Goal: Task Accomplishment & Management: Use online tool/utility

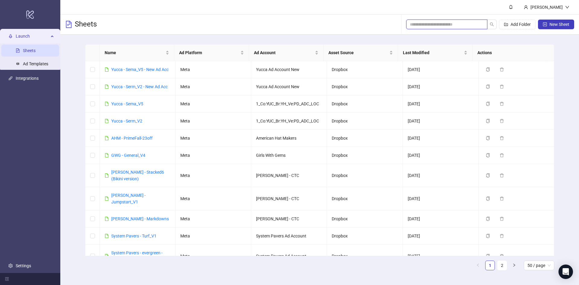
click at [426, 23] on input "search" at bounding box center [444, 24] width 69 height 7
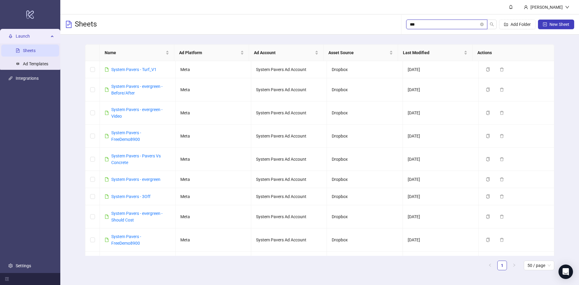
type input "***"
drag, startPoint x: 174, startPoint y: 32, endPoint x: 156, endPoint y: 20, distance: 21.7
click at [156, 20] on div "Sheets *** Add Folder New Sheet" at bounding box center [319, 24] width 518 height 20
click at [151, 181] on link "System Pavers - evergreen" at bounding box center [135, 179] width 49 height 5
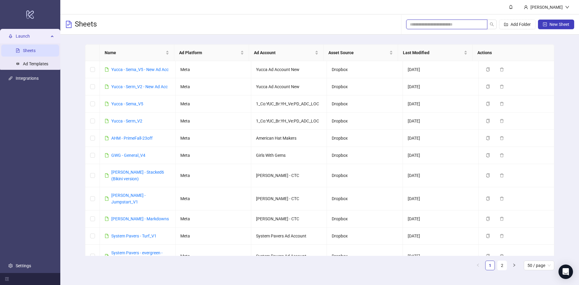
click at [451, 22] on span at bounding box center [446, 25] width 81 height 10
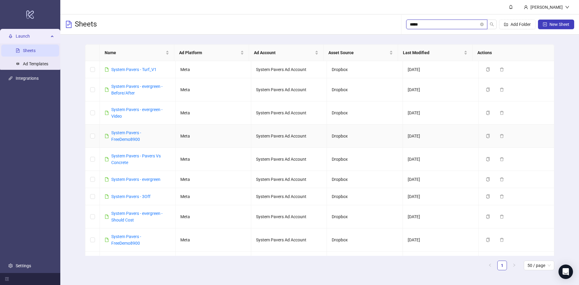
type input "*****"
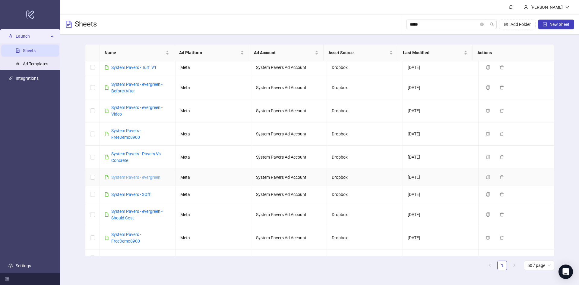
click at [145, 177] on link "System Pavers - evergreen" at bounding box center [135, 177] width 49 height 5
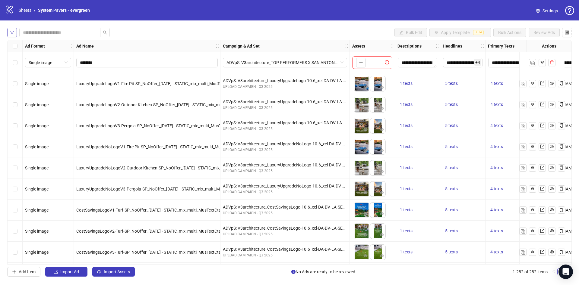
click at [12, 33] on icon "filter" at bounding box center [12, 32] width 4 height 4
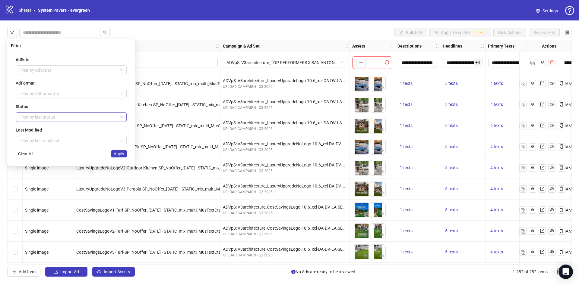
click at [41, 121] on div "Filter by last status" at bounding box center [71, 117] width 111 height 10
click at [51, 132] on div "Draft" at bounding box center [70, 129] width 101 height 7
click at [121, 159] on div "AdSets Filter by AdSet(s) AdFormat Filter by AdFormat(s) Status Draft Draft Las…" at bounding box center [71, 107] width 121 height 111
click at [121, 154] on span "Apply" at bounding box center [119, 154] width 11 height 5
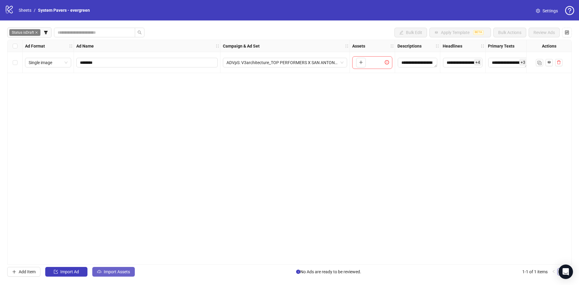
click at [130, 269] on button "Import Assets" at bounding box center [113, 272] width 43 height 10
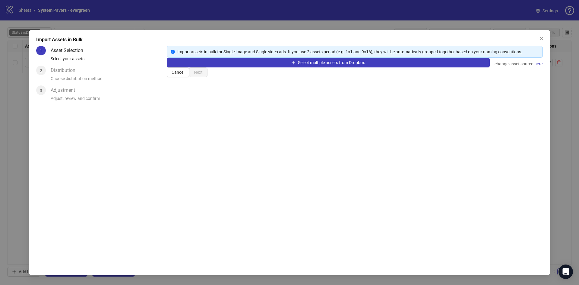
click at [279, 68] on div "Select multiple assets from Dropbox change asset source here" at bounding box center [355, 63] width 376 height 10
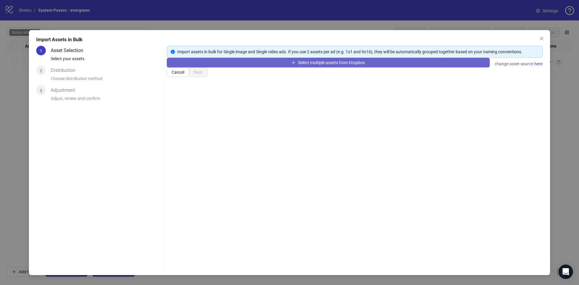
click at [280, 68] on button "Select multiple assets from Dropbox" at bounding box center [328, 63] width 323 height 10
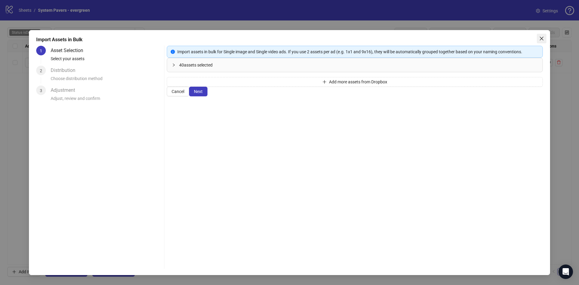
click at [540, 39] on icon "close" at bounding box center [542, 39] width 4 height 4
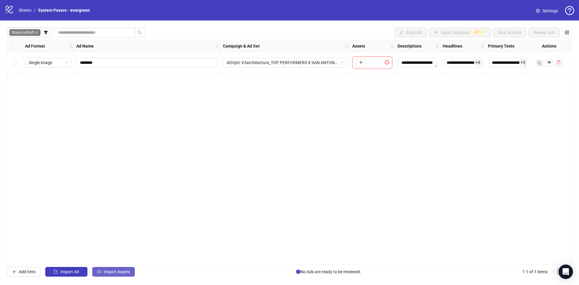
click at [129, 270] on button "Import Assets" at bounding box center [113, 272] width 43 height 10
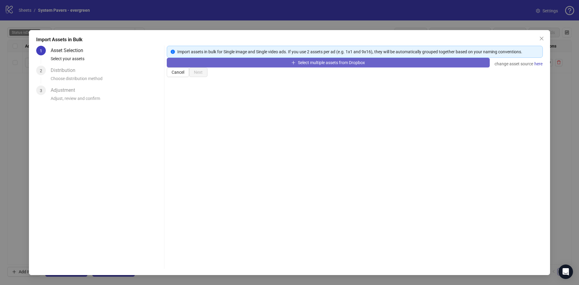
click at [319, 68] on button "Select multiple assets from Dropbox" at bounding box center [328, 63] width 323 height 10
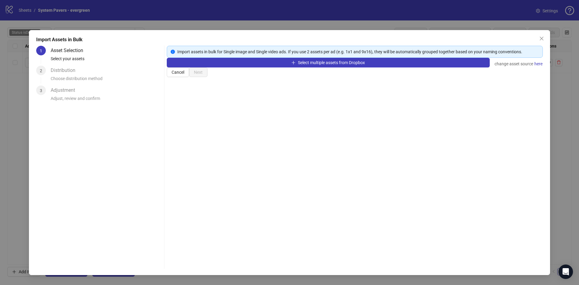
click at [441, 77] on div "Cancel Next" at bounding box center [355, 73] width 376 height 10
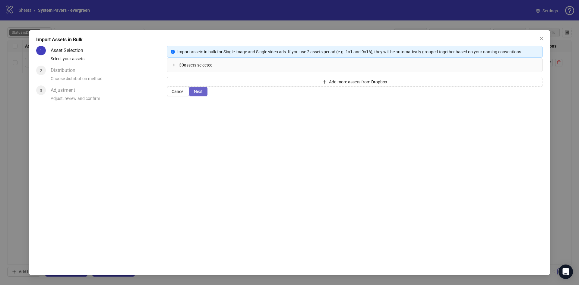
click at [203, 94] on span "Next" at bounding box center [198, 91] width 9 height 5
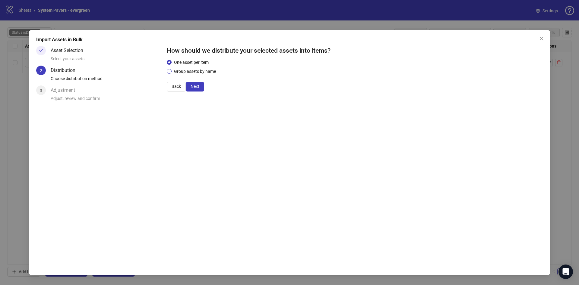
click at [202, 75] on span "Group assets by name" at bounding box center [195, 71] width 47 height 7
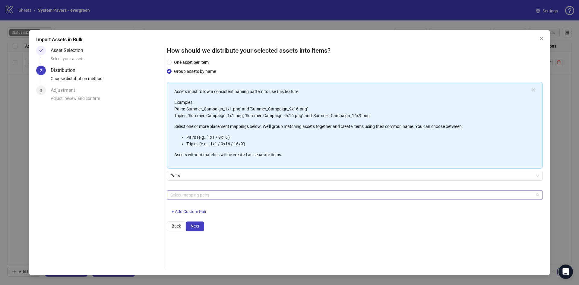
click at [186, 200] on div "Select mapping pairs" at bounding box center [355, 196] width 376 height 10
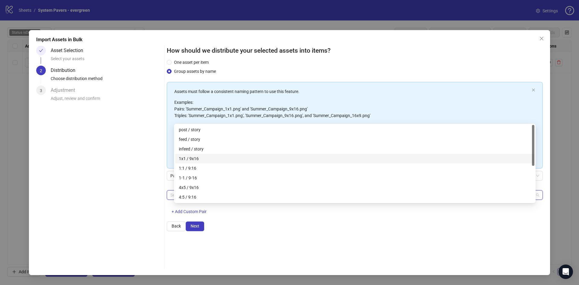
click at [209, 159] on div "1x1 / 9x16" at bounding box center [355, 159] width 352 height 7
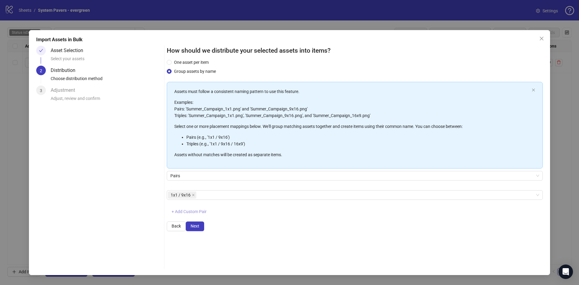
click at [199, 214] on span "+ Add Custom Pair" at bounding box center [189, 212] width 35 height 5
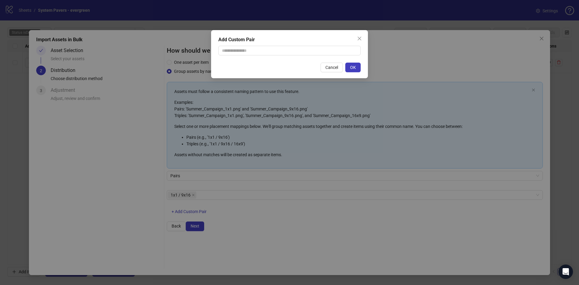
click at [278, 44] on div "Add Custom Pair Cancel OK" at bounding box center [289, 54] width 157 height 48
click at [279, 46] on input "text" at bounding box center [289, 51] width 142 height 10
type input "********"
click at [356, 67] on button "OK" at bounding box center [352, 68] width 15 height 10
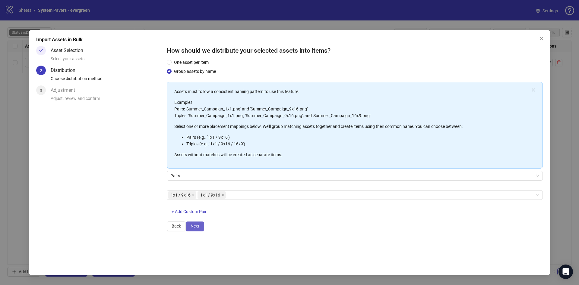
click at [204, 232] on button "Next" at bounding box center [195, 227] width 18 height 10
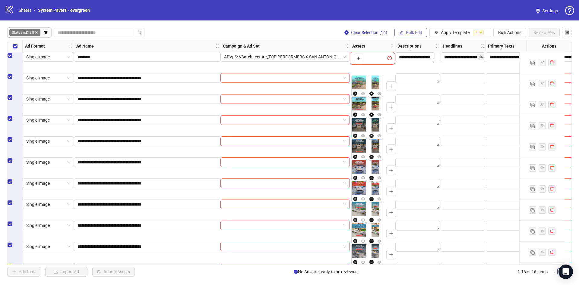
click at [413, 31] on span "Bulk Edit" at bounding box center [414, 32] width 16 height 5
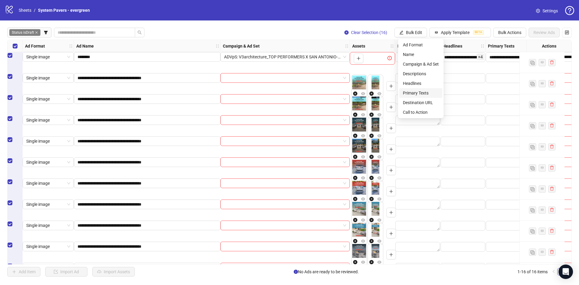
click at [421, 94] on span "Primary Texts" at bounding box center [421, 93] width 36 height 7
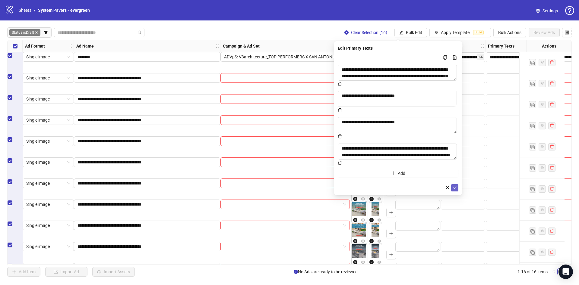
click at [455, 186] on icon "check" at bounding box center [454, 188] width 4 height 4
click at [403, 33] on icon "edit" at bounding box center [401, 32] width 4 height 4
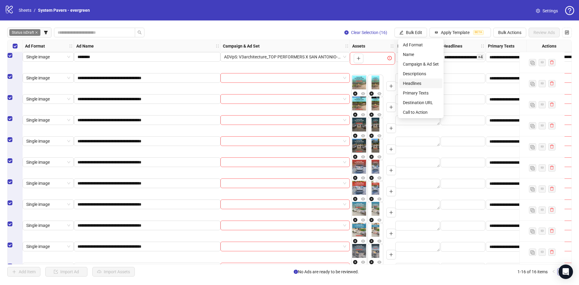
click at [428, 87] on li "Headlines" at bounding box center [420, 84] width 43 height 10
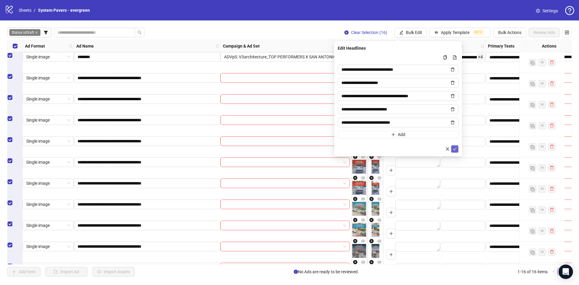
click at [455, 149] on icon "check" at bounding box center [454, 149] width 4 height 4
click at [419, 33] on span "Bulk Edit" at bounding box center [414, 32] width 16 height 5
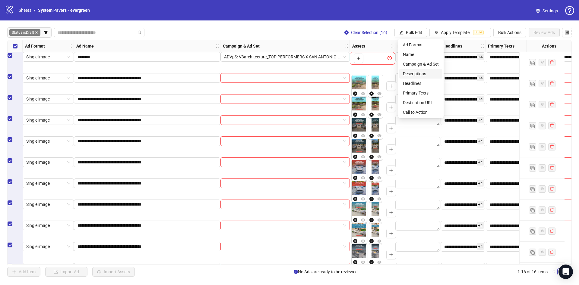
click at [427, 73] on span "Descriptions" at bounding box center [421, 74] width 36 height 7
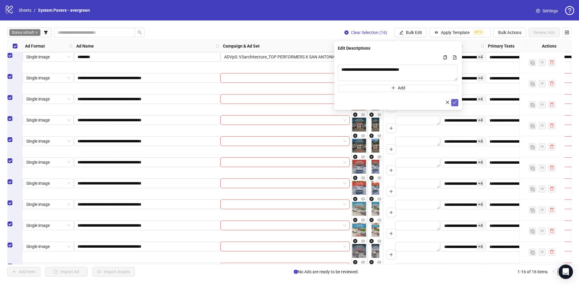
click at [455, 104] on icon "check" at bounding box center [454, 102] width 4 height 4
click at [418, 30] on div "**********" at bounding box center [289, 152] width 579 height 264
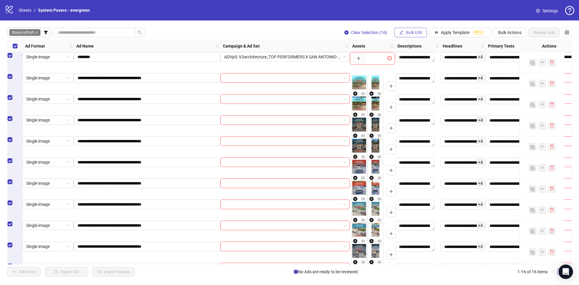
click at [418, 31] on span "Bulk Edit" at bounding box center [414, 32] width 16 height 5
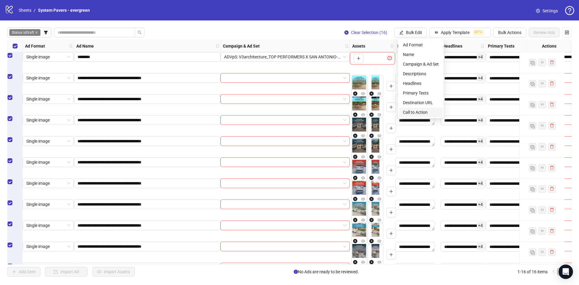
click at [426, 112] on span "Call to Action" at bounding box center [421, 112] width 36 height 7
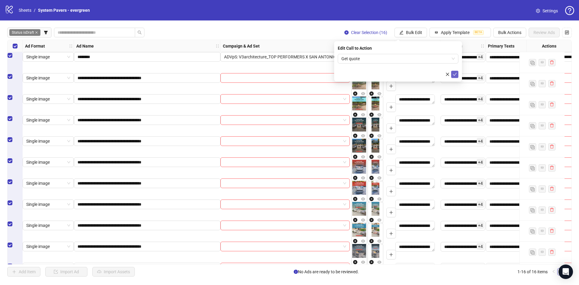
click at [457, 76] on button "submit" at bounding box center [454, 74] width 7 height 7
click at [422, 32] on span "Bulk Edit" at bounding box center [414, 32] width 16 height 5
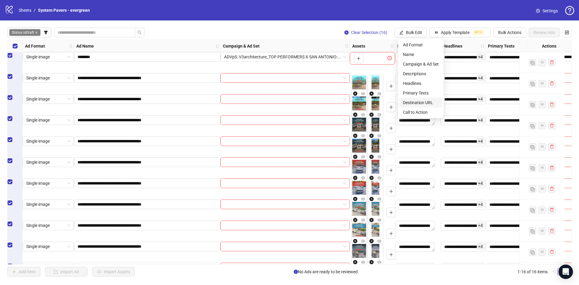
click at [427, 102] on span "Destination URL" at bounding box center [421, 102] width 36 height 7
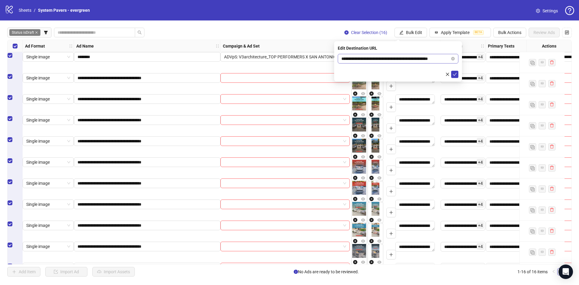
click at [427, 54] on span "**********" at bounding box center [398, 59] width 121 height 10
drag, startPoint x: 420, startPoint y: 59, endPoint x: 453, endPoint y: 65, distance: 33.5
click at [453, 65] on form "**********" at bounding box center [398, 66] width 121 height 24
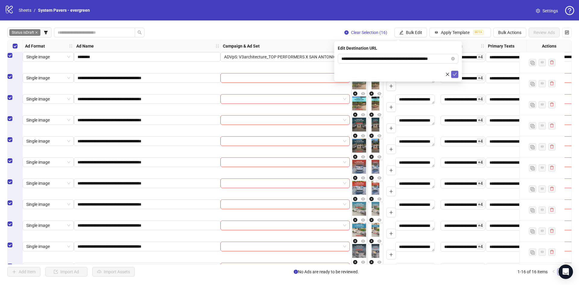
click at [454, 74] on icon "check" at bounding box center [454, 74] width 4 height 4
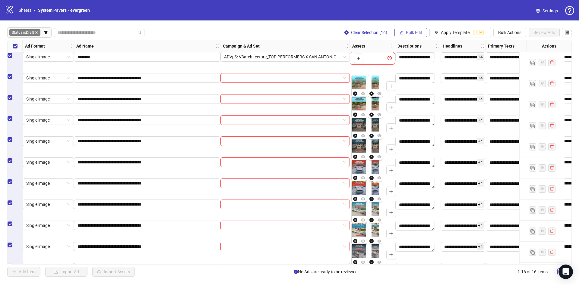
click at [411, 31] on span "Bulk Edit" at bounding box center [414, 32] width 16 height 5
click at [419, 56] on span "Name" at bounding box center [421, 54] width 36 height 7
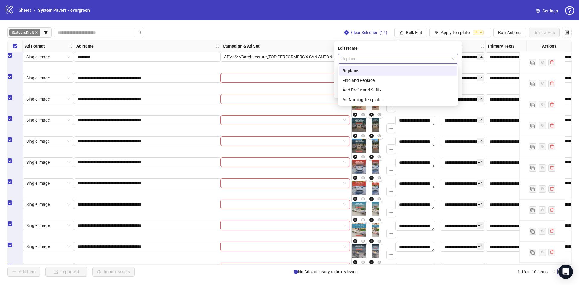
click at [402, 58] on span "Replace" at bounding box center [397, 58] width 113 height 9
click at [394, 80] on div "Find and Replace" at bounding box center [397, 80] width 111 height 7
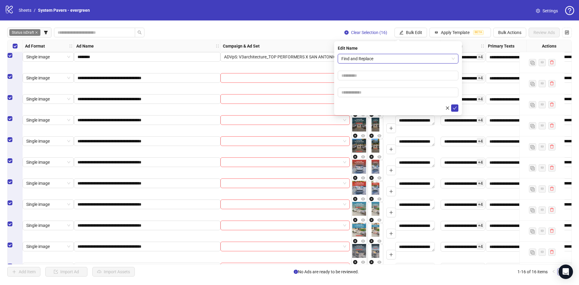
click at [397, 55] on span "Find and Replace" at bounding box center [397, 58] width 113 height 9
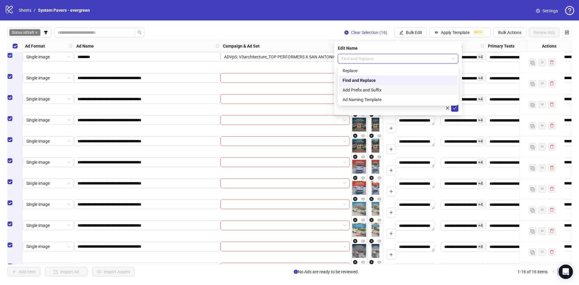
click at [382, 89] on div "Add Prefix and Suffix" at bounding box center [397, 90] width 111 height 7
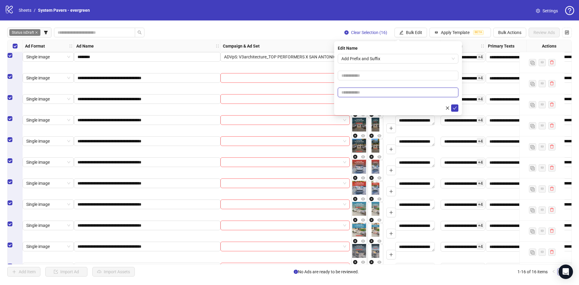
paste input "**********"
type input "**********"
click at [369, 104] on form "**********" at bounding box center [398, 83] width 121 height 58
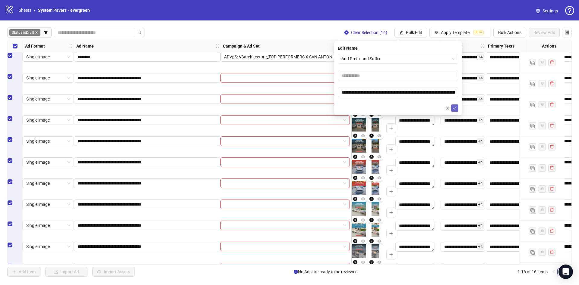
click at [453, 109] on icon "check" at bounding box center [454, 108] width 4 height 4
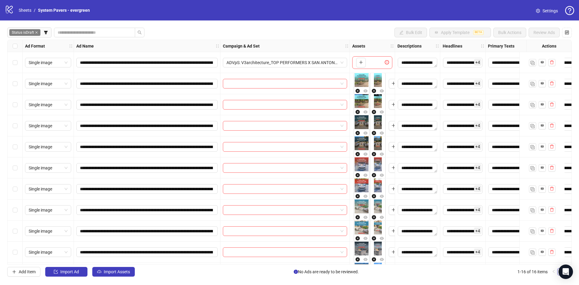
click at [20, 81] on div "Select row 2" at bounding box center [15, 83] width 15 height 21
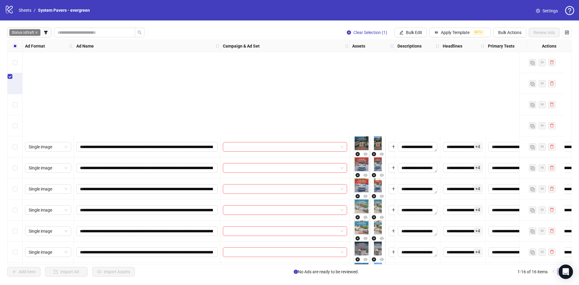
scroll to position [128, 0]
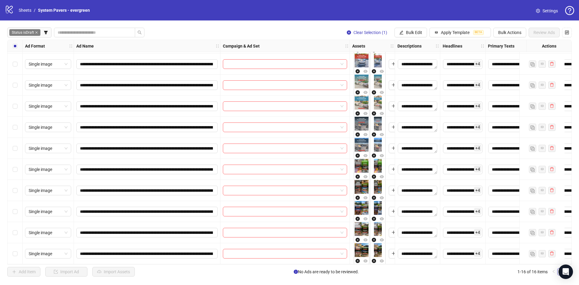
click at [19, 147] on div "Select row 11" at bounding box center [15, 148] width 15 height 21
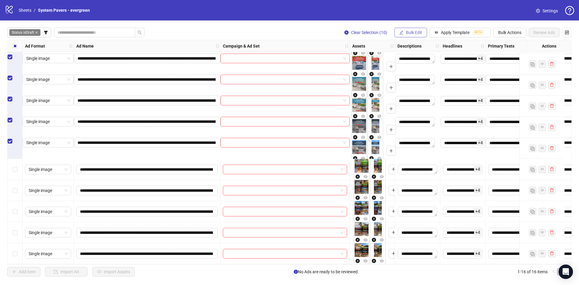
click at [416, 31] on span "Bulk Edit" at bounding box center [414, 32] width 16 height 5
click at [422, 53] on span "Name" at bounding box center [421, 54] width 36 height 7
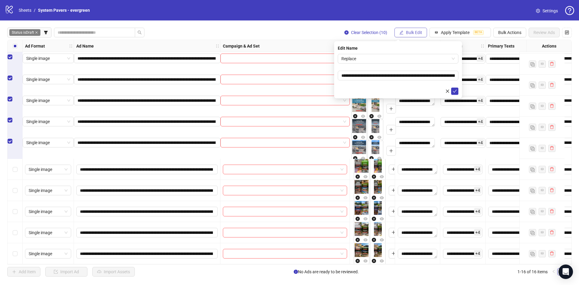
click at [411, 32] on span "Bulk Edit" at bounding box center [414, 32] width 16 height 5
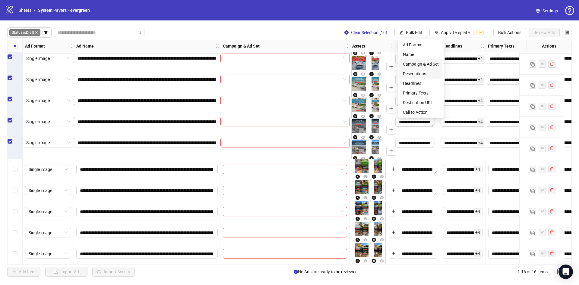
click at [424, 61] on span "Campaign & Ad Set" at bounding box center [421, 64] width 36 height 7
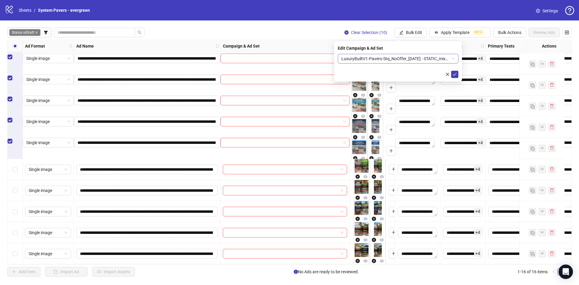
click at [380, 61] on span "LuxuryBuiltV1-Pavers-Stq_NoOffer_2025-9-15 - STATIC_mix_multi_MusTextCtaAnim - …" at bounding box center [397, 58] width 113 height 9
click at [402, 58] on span "LuxuryBuiltV1-Pavers-Stq_NoOffer_2025-9-15 - STATIC_mix_multi_MusTextCtaAnim - …" at bounding box center [397, 58] width 113 height 9
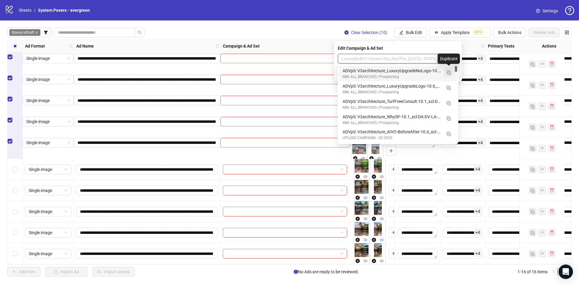
click at [446, 72] on button "button" at bounding box center [449, 73] width 10 height 10
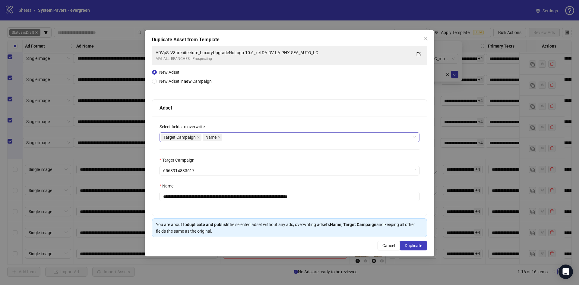
click at [235, 134] on div "Target Campaign Name" at bounding box center [286, 137] width 251 height 8
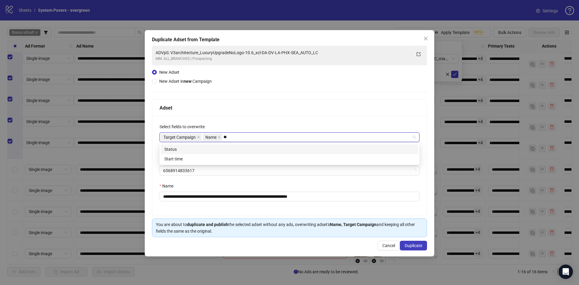
type input "***"
click at [207, 149] on div "Status" at bounding box center [289, 149] width 250 height 7
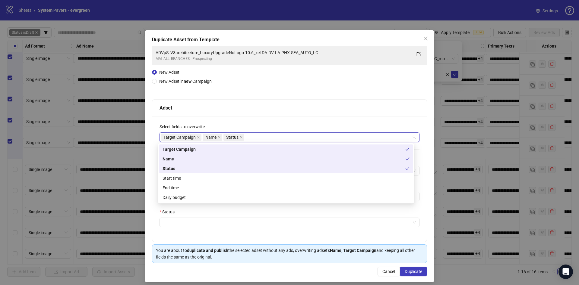
click at [319, 117] on div "**********" at bounding box center [289, 179] width 274 height 126
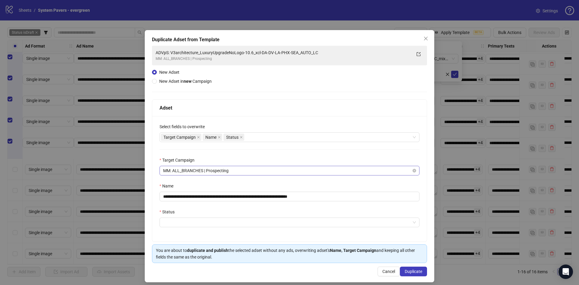
click at [225, 172] on span "MM: ALL_BRANCHES | Prospecting" at bounding box center [289, 170] width 253 height 9
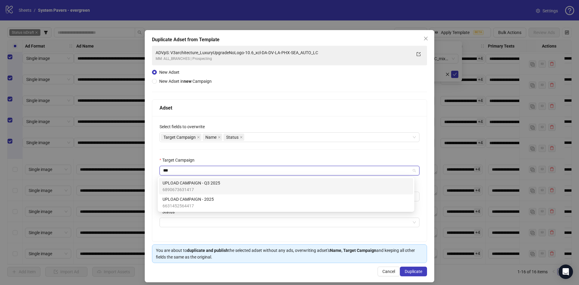
scroll to position [0, 0]
type input "*****"
click at [276, 187] on div "UPLOAD CAMPAIGN - Q3 2025 6890673631417" at bounding box center [285, 186] width 247 height 13
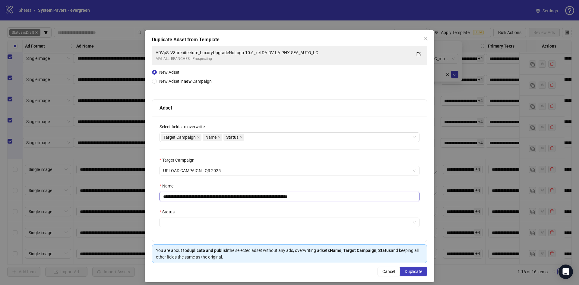
drag, startPoint x: 319, startPoint y: 196, endPoint x: 348, endPoint y: 197, distance: 29.6
click at [348, 197] on input "**********" at bounding box center [289, 197] width 260 height 10
click at [258, 199] on input "**********" at bounding box center [289, 197] width 260 height 10
click at [257, 197] on input "**********" at bounding box center [289, 197] width 260 height 10
click at [207, 197] on input "**********" at bounding box center [289, 197] width 260 height 10
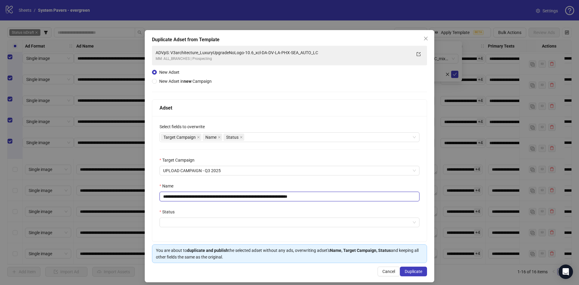
drag, startPoint x: 205, startPoint y: 196, endPoint x: 259, endPoint y: 196, distance: 53.7
click at [259, 196] on input "**********" at bounding box center [289, 197] width 260 height 10
paste input "text"
drag, startPoint x: 296, startPoint y: 197, endPoint x: 363, endPoint y: 207, distance: 68.3
click at [363, 207] on div "**********" at bounding box center [289, 179] width 274 height 126
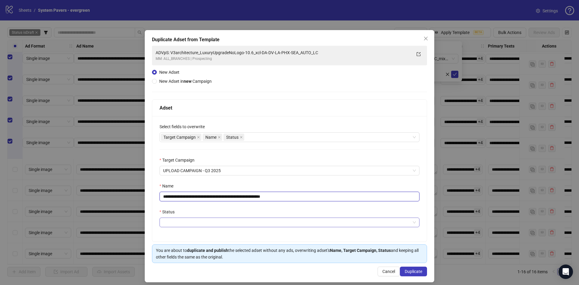
type input "**********"
click at [311, 225] on input "Status" at bounding box center [286, 222] width 247 height 9
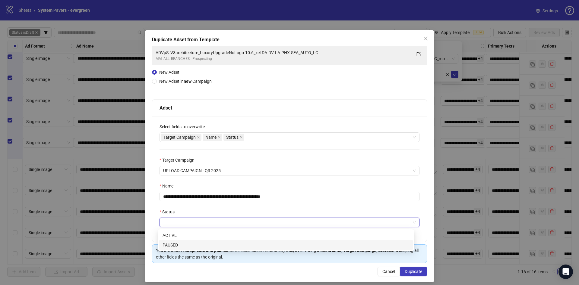
click at [227, 244] on div "PAUSED" at bounding box center [285, 245] width 247 height 7
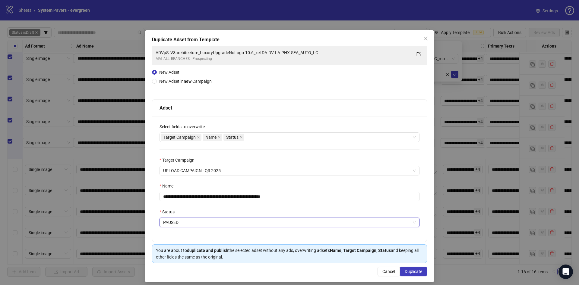
click at [266, 258] on div "You are about to duplicate and publish the selected adset without any ads, over…" at bounding box center [289, 253] width 267 height 13
click at [405, 274] on span "Duplicate" at bounding box center [413, 271] width 17 height 5
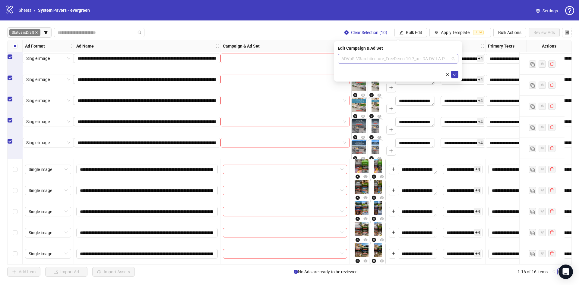
click at [423, 59] on span "ADVpS: V3architecture_FreeDemo-10.7_xcl-DA-DV-LA-PHX-SEA_AUTO_LC" at bounding box center [397, 58] width 113 height 9
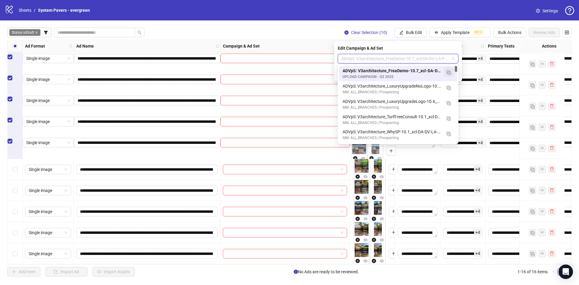
click at [448, 71] on img "button" at bounding box center [448, 73] width 4 height 4
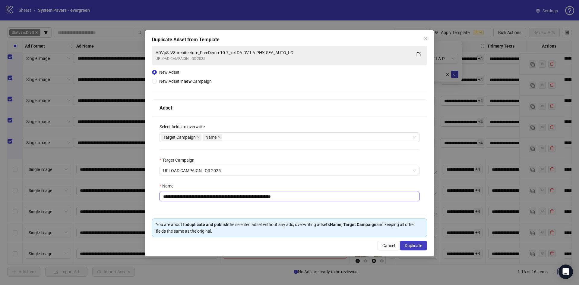
drag, startPoint x: 208, startPoint y: 197, endPoint x: 236, endPoint y: 198, distance: 28.0
click at [236, 198] on input "**********" at bounding box center [289, 197] width 260 height 10
paste input "***"
drag, startPoint x: 301, startPoint y: 197, endPoint x: 339, endPoint y: 202, distance: 38.0
click at [339, 202] on div "**********" at bounding box center [289, 166] width 274 height 100
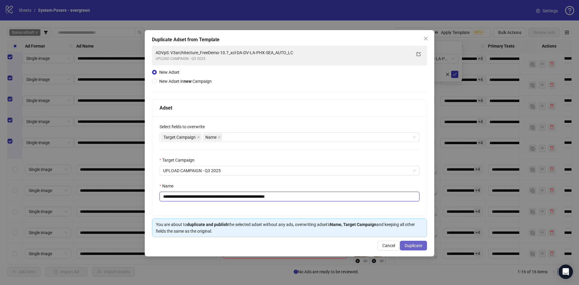
type input "**********"
click at [414, 244] on span "Duplicate" at bounding box center [413, 246] width 17 height 5
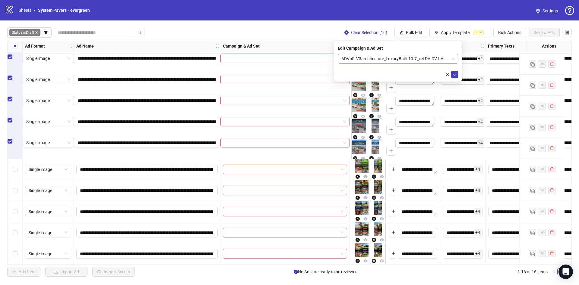
drag, startPoint x: 381, startPoint y: 54, endPoint x: 381, endPoint y: 57, distance: 3.3
click at [381, 56] on div "ADVpS: V3architecture_LuxuryBuilt-10.7_xcl-DA-DV-LA-PHX-SEA_AUTO_LC" at bounding box center [398, 59] width 121 height 10
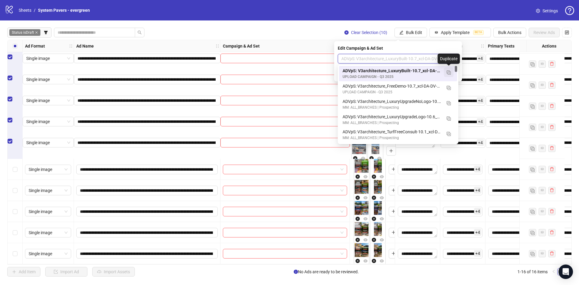
click at [448, 73] on img "button" at bounding box center [448, 73] width 4 height 4
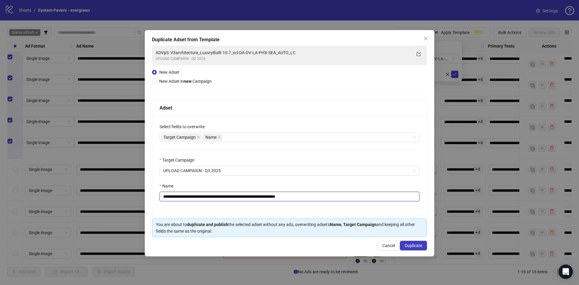
drag, startPoint x: 212, startPoint y: 198, endPoint x: 242, endPoint y: 201, distance: 30.2
click at [242, 201] on input "**********" at bounding box center [289, 197] width 260 height 10
drag, startPoint x: 208, startPoint y: 197, endPoint x: 238, endPoint y: 201, distance: 30.4
click at [238, 201] on input "**********" at bounding box center [289, 197] width 260 height 10
paste input "text"
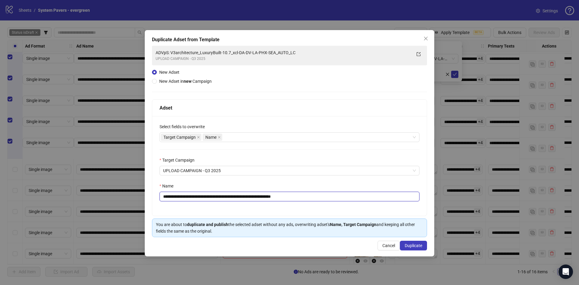
drag, startPoint x: 292, startPoint y: 197, endPoint x: 347, endPoint y: 200, distance: 55.8
click at [345, 200] on input "**********" at bounding box center [289, 197] width 260 height 10
type input "**********"
click at [418, 246] on span "Duplicate" at bounding box center [413, 246] width 17 height 5
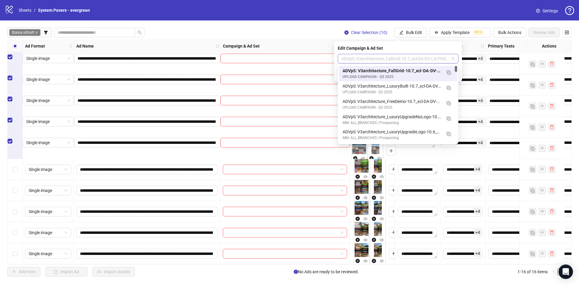
click at [408, 58] on span "ADVpS: V3architecture_FallGrid-10.7_xcl-DA-DV-LA-PHX-SEA_AUTO_LC" at bounding box center [397, 58] width 113 height 9
click at [451, 73] on button "button" at bounding box center [449, 73] width 10 height 10
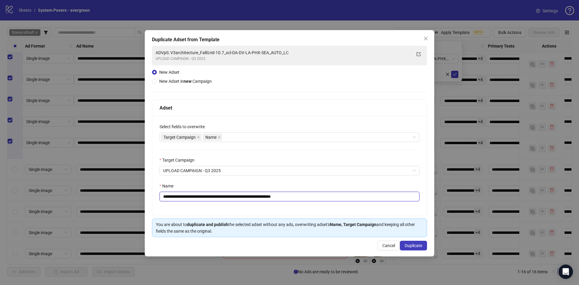
drag, startPoint x: 208, startPoint y: 196, endPoint x: 231, endPoint y: 203, distance: 24.4
click at [231, 203] on div "**********" at bounding box center [289, 166] width 274 height 100
paste input "*******"
drag, startPoint x: 310, startPoint y: 197, endPoint x: 370, endPoint y: 197, distance: 59.7
click at [370, 197] on input "**********" at bounding box center [289, 197] width 260 height 10
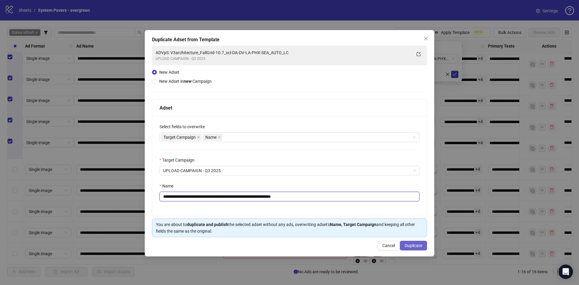
type input "**********"
click at [414, 246] on span "Duplicate" at bounding box center [413, 246] width 17 height 5
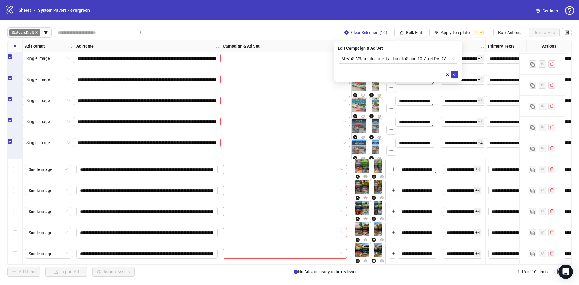
click at [421, 66] on form "ADVpS: V3architecture_FallTimeToShine-10.7_xcl-DA-DV-LA-PHX-SEA_AUTO_LC" at bounding box center [398, 66] width 121 height 24
click at [420, 63] on span "ADVpS: V3architecture_FallTimeToShine-10.7_xcl-DA-DV-LA-PHX-SEA_AUTO_LC" at bounding box center [397, 58] width 113 height 9
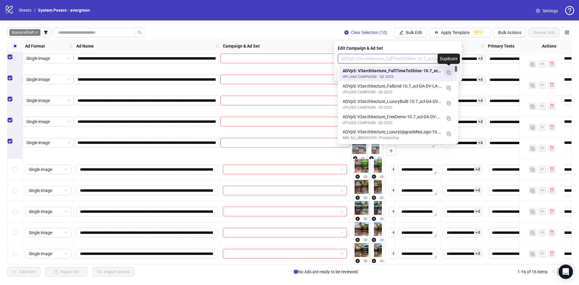
click at [452, 71] on button "button" at bounding box center [449, 73] width 10 height 10
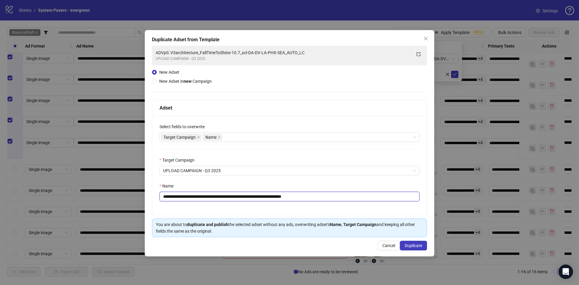
drag, startPoint x: 209, startPoint y: 197, endPoint x: 247, endPoint y: 203, distance: 39.1
click at [247, 203] on div "**********" at bounding box center [289, 166] width 274 height 100
paste input "******"
drag, startPoint x: 321, startPoint y: 196, endPoint x: 360, endPoint y: 198, distance: 39.2
click at [360, 198] on input "**********" at bounding box center [289, 197] width 260 height 10
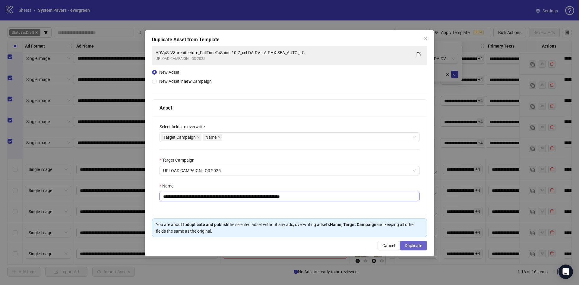
type input "**********"
click at [412, 249] on button "Duplicate" at bounding box center [413, 246] width 27 height 10
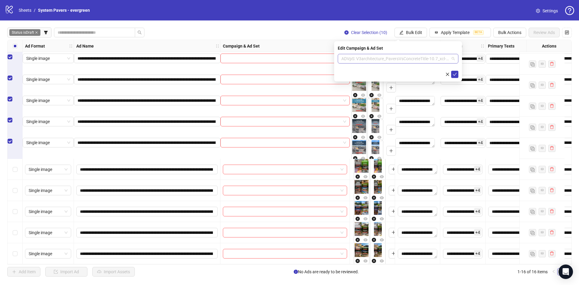
click at [367, 60] on span "ADVpS: V3architecture_PaversVsConcreteTitle-10.7_xcl-DA-DV-LA-PHX-SEA_AUTO_LC" at bounding box center [397, 58] width 113 height 9
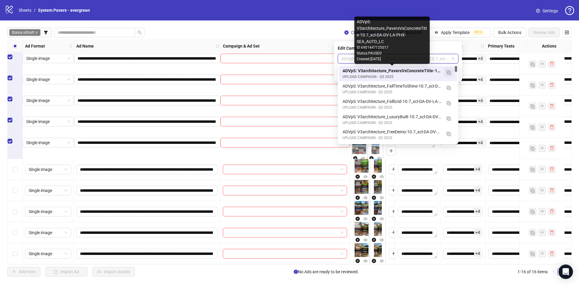
click at [448, 72] on img "button" at bounding box center [448, 73] width 4 height 4
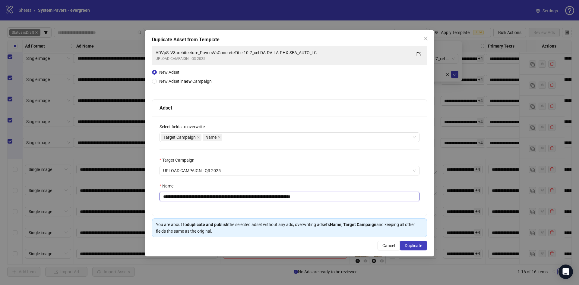
drag, startPoint x: 208, startPoint y: 195, endPoint x: 260, endPoint y: 204, distance: 53.2
click at [260, 204] on div "**********" at bounding box center [289, 166] width 274 height 100
paste input "***"
drag, startPoint x: 327, startPoint y: 197, endPoint x: 354, endPoint y: 198, distance: 26.5
click at [343, 198] on input "**********" at bounding box center [289, 197] width 260 height 10
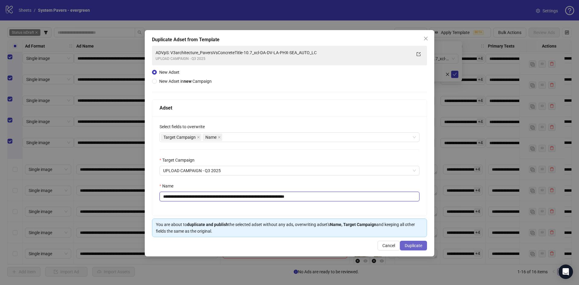
type input "**********"
click at [404, 245] on button "Duplicate" at bounding box center [413, 246] width 27 height 10
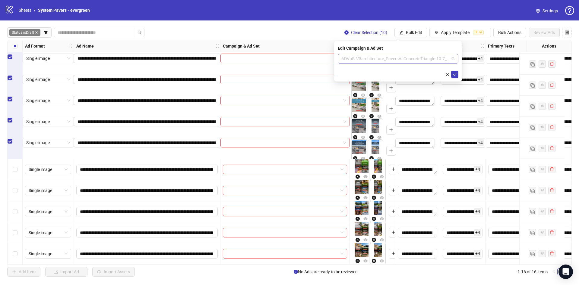
click at [400, 59] on span "ADVpS: V3architecture_PaversVsConcreteTriangle-10.7_xcl-DA-DV-LA-PHX-SEA_AUTO_LC" at bounding box center [397, 58] width 113 height 9
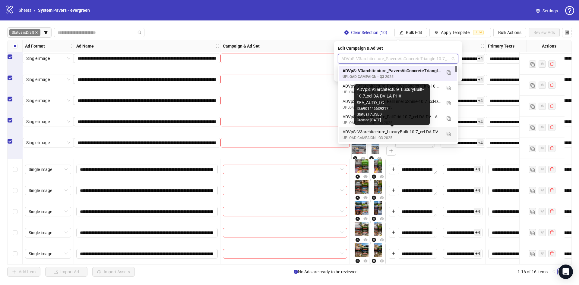
click at [413, 132] on div "ADVpS: V3architecture_LuxuryBuilt-10.7_xcl-DA-DV-LA-PHX-SEA_AUTO_LC" at bounding box center [391, 132] width 99 height 7
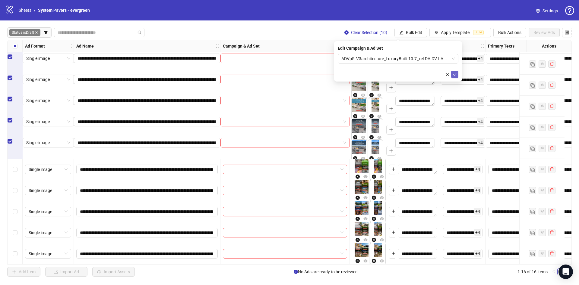
click at [457, 74] on button "submit" at bounding box center [454, 74] width 7 height 7
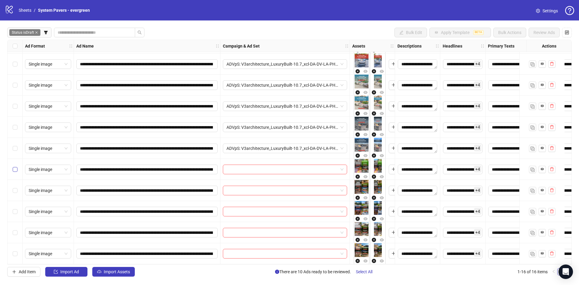
click at [15, 166] on label "Select row 12" at bounding box center [15, 169] width 5 height 7
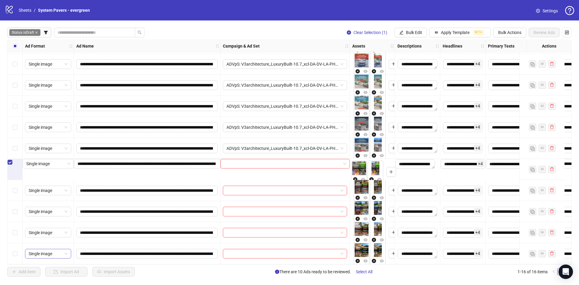
drag, startPoint x: 10, startPoint y: 249, endPoint x: 27, endPoint y: 254, distance: 17.4
click at [11, 250] on div "Select row 16" at bounding box center [15, 254] width 15 height 21
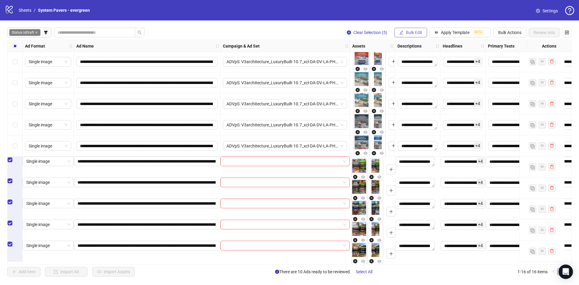
click at [411, 36] on button "Bulk Edit" at bounding box center [410, 33] width 33 height 10
click at [422, 63] on span "Campaign & Ad Set" at bounding box center [421, 64] width 36 height 7
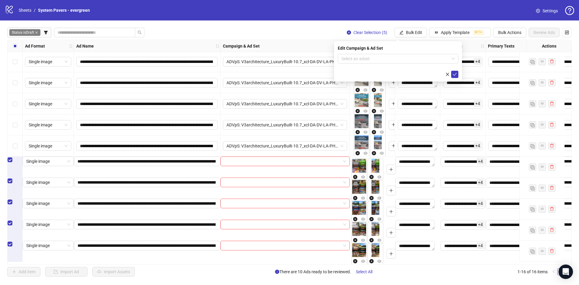
click at [419, 52] on div "Edit Campaign & Ad Set Select an adset" at bounding box center [398, 61] width 128 height 40
click at [424, 63] on div "Select an adset" at bounding box center [398, 59] width 121 height 10
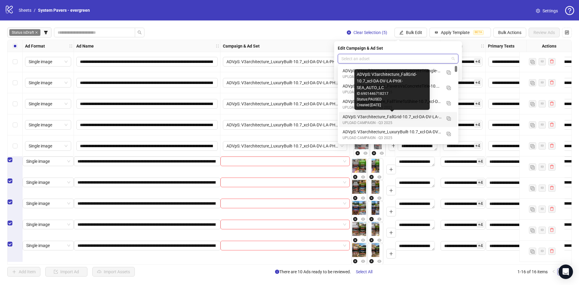
click at [420, 116] on div "ADVpS: V3architecture_FallGrid-10.7_xcl-DA-DV-LA-PHX-SEA_AUTO_LC" at bounding box center [391, 117] width 99 height 7
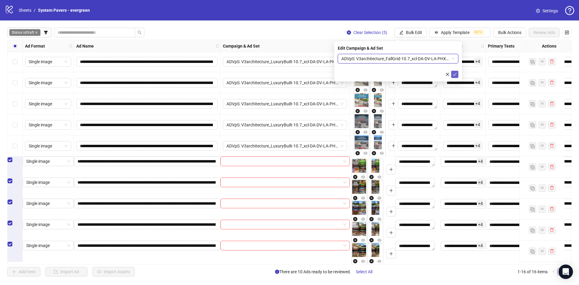
click at [455, 71] on button "submit" at bounding box center [454, 74] width 7 height 7
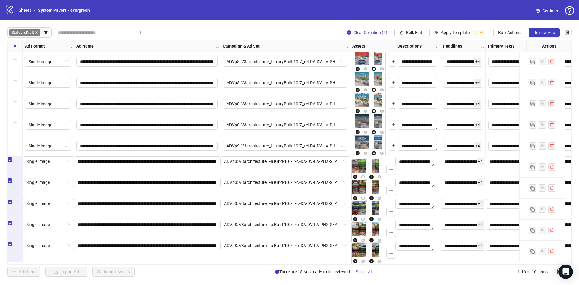
click at [17, 48] on div "Select all rows" at bounding box center [15, 46] width 15 height 12
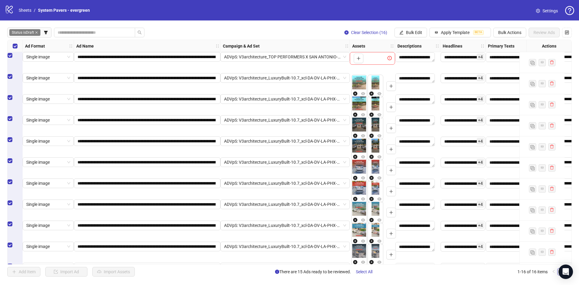
click at [11, 59] on div "Select row 1" at bounding box center [15, 55] width 15 height 7
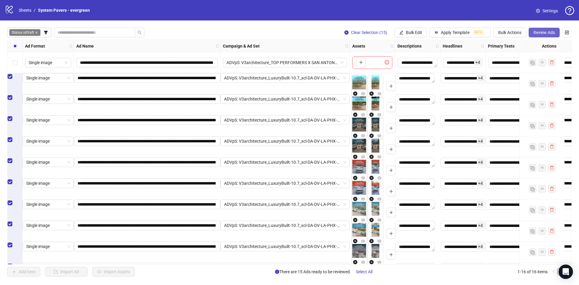
click at [544, 33] on span "Review Ads" at bounding box center [543, 32] width 21 height 5
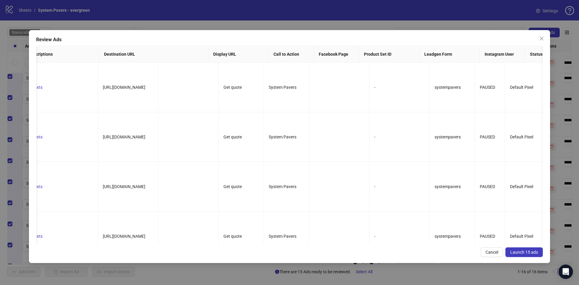
scroll to position [0, 361]
click at [543, 39] on icon "close" at bounding box center [541, 38] width 5 height 5
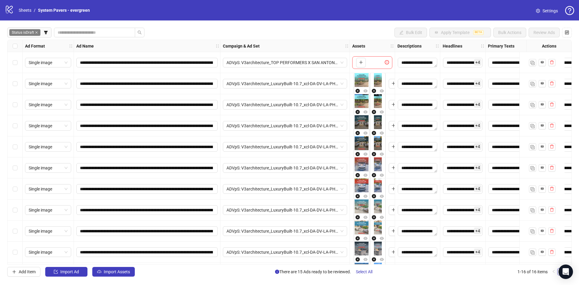
click at [568, 35] on body "**********" at bounding box center [289, 142] width 579 height 285
click at [568, 34] on icon "control" at bounding box center [567, 32] width 4 height 4
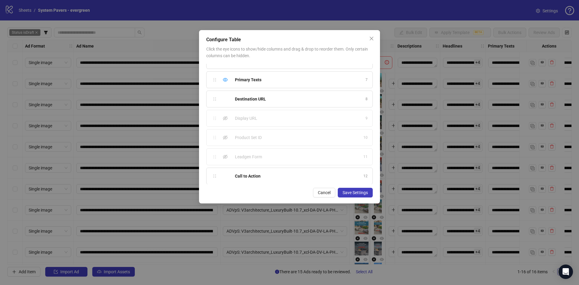
scroll to position [130, 0]
click at [369, 43] on button "Close" at bounding box center [372, 39] width 10 height 10
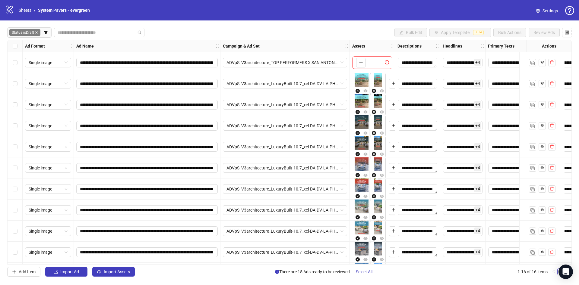
click at [17, 45] on div "Select all rows" at bounding box center [15, 46] width 15 height 12
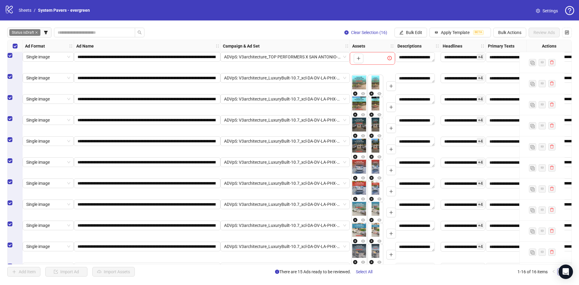
click at [20, 59] on div "Select row 1" at bounding box center [15, 55] width 15 height 7
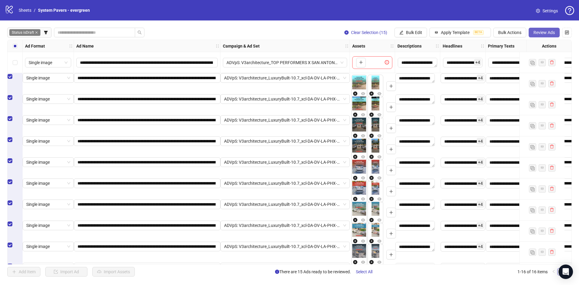
click at [539, 30] on span "Review Ads" at bounding box center [543, 32] width 21 height 5
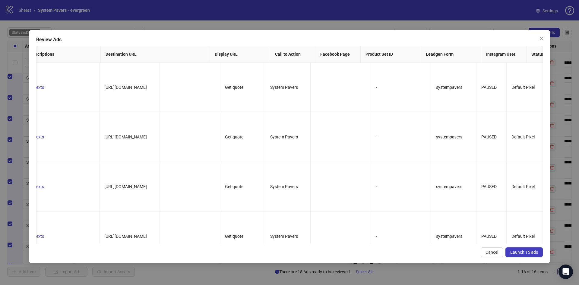
scroll to position [0, 0]
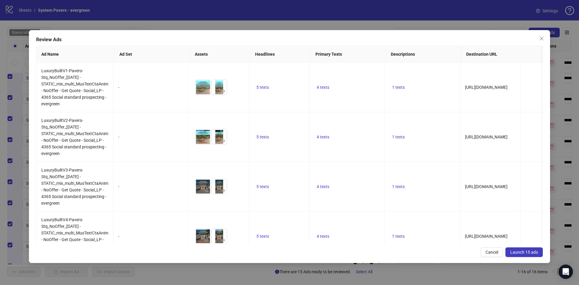
click at [531, 253] on span "Launch 15 ads" at bounding box center [524, 252] width 28 height 5
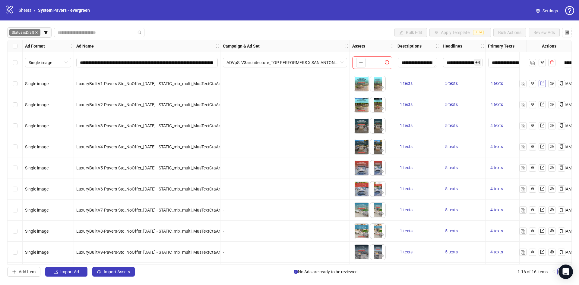
click at [544, 86] on link at bounding box center [541, 83] width 7 height 7
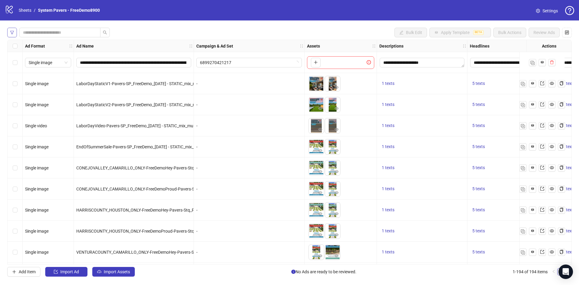
click at [11, 33] on icon "filter" at bounding box center [12, 32] width 4 height 4
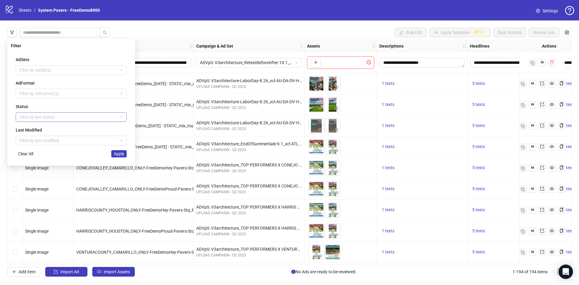
click at [25, 115] on div at bounding box center [68, 117] width 102 height 8
click at [27, 124] on div "draft launched Draft Launched Error" at bounding box center [71, 138] width 111 height 31
click at [28, 127] on div "Draft" at bounding box center [70, 129] width 101 height 7
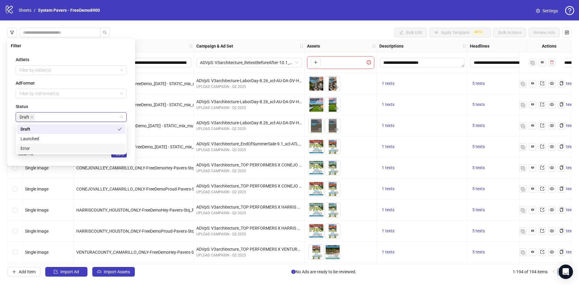
click at [115, 162] on div "Filter AdSets Filter by AdSet(s) AdFormat Filter by AdFormat(s) Status Draft La…" at bounding box center [71, 102] width 128 height 127
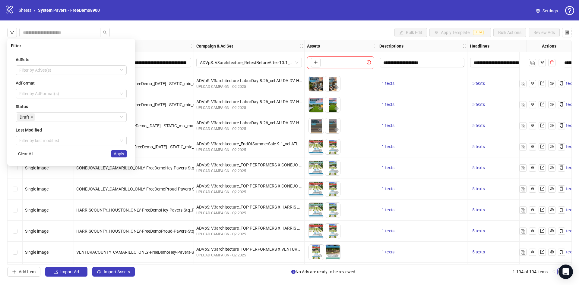
click at [122, 154] on span "Apply" at bounding box center [119, 154] width 11 height 5
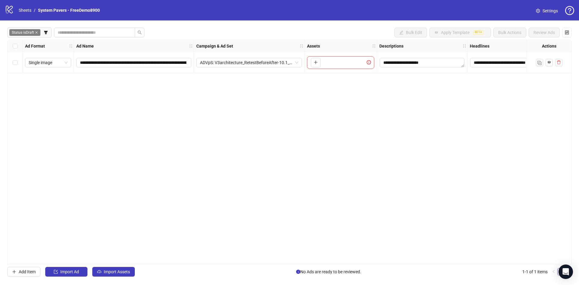
click at [123, 265] on div "**********" at bounding box center [289, 152] width 579 height 264
click at [124, 270] on span "Import Assets" at bounding box center [117, 272] width 26 height 5
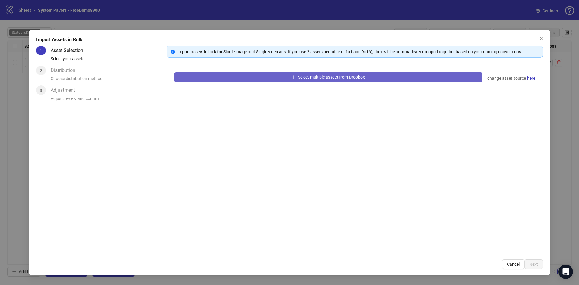
click at [295, 75] on button "Select multiple assets from Dropbox" at bounding box center [328, 77] width 308 height 10
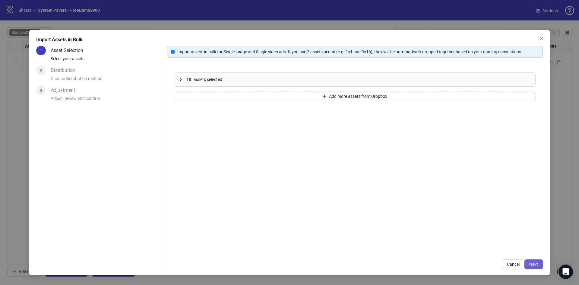
click at [542, 266] on button "Next" at bounding box center [533, 265] width 18 height 10
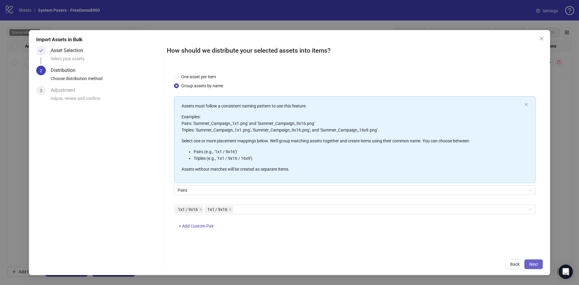
click at [534, 266] on span "Next" at bounding box center [533, 264] width 9 height 5
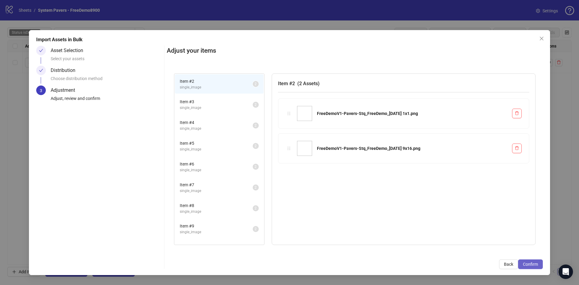
click at [531, 264] on span "Confirm" at bounding box center [530, 264] width 15 height 5
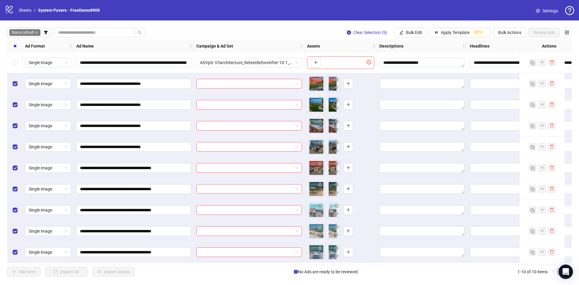
scroll to position [1, 0]
click at [415, 32] on span "Bulk Edit" at bounding box center [414, 32] width 16 height 5
click at [417, 55] on span "Name" at bounding box center [421, 54] width 36 height 7
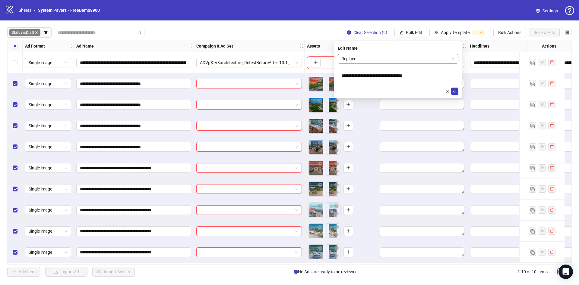
click at [391, 56] on span "Replace" at bounding box center [397, 58] width 113 height 9
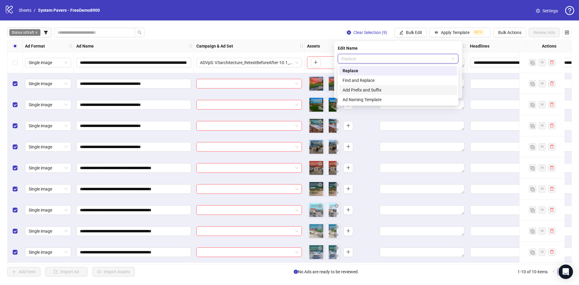
click at [358, 91] on div "Add Prefix and Suffix" at bounding box center [397, 90] width 111 height 7
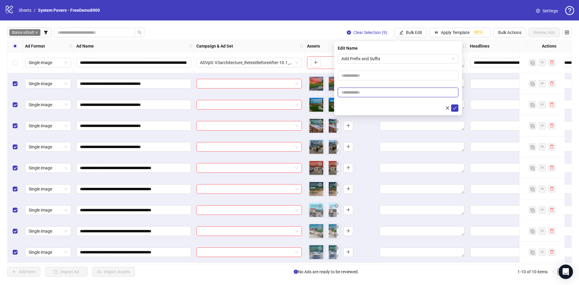
click at [380, 88] on input "text" at bounding box center [398, 93] width 121 height 10
paste input "**********"
type input "**********"
click at [368, 105] on div at bounding box center [398, 108] width 121 height 7
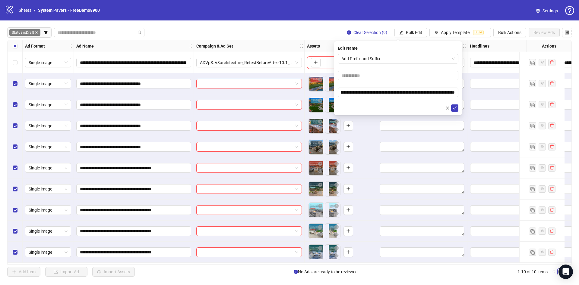
scroll to position [0, 0]
click at [455, 107] on button "submit" at bounding box center [454, 108] width 7 height 7
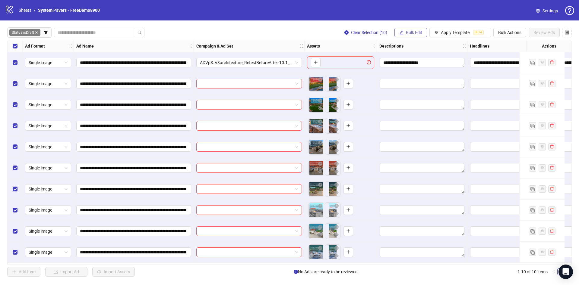
click at [403, 30] on icon "edit" at bounding box center [401, 32] width 4 height 4
click at [432, 97] on li "Primary Texts" at bounding box center [420, 93] width 43 height 10
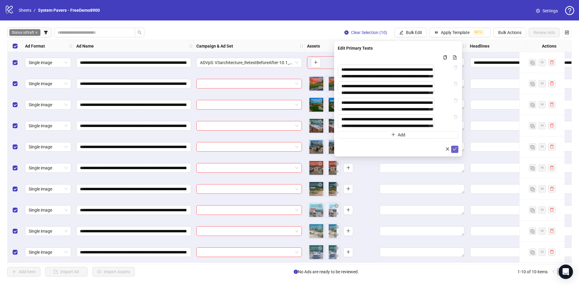
click at [454, 151] on icon "check" at bounding box center [454, 149] width 4 height 4
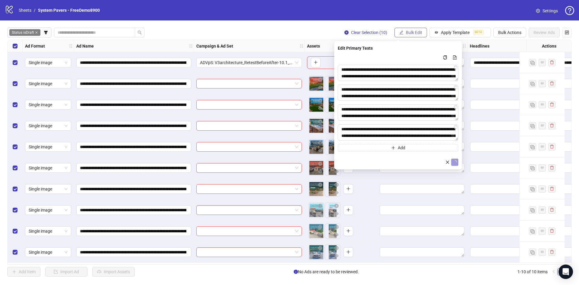
click at [403, 31] on icon "edit" at bounding box center [401, 32] width 4 height 4
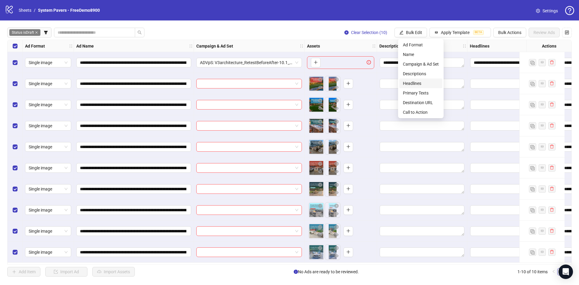
click at [433, 84] on span "Headlines" at bounding box center [421, 83] width 36 height 7
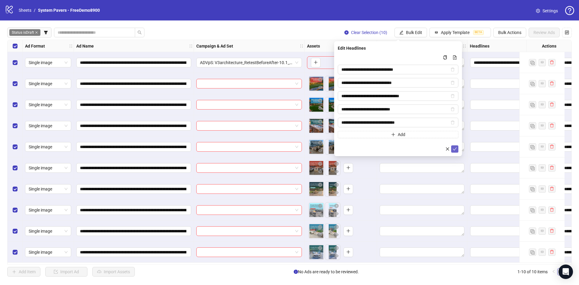
click at [454, 152] on button "submit" at bounding box center [454, 149] width 7 height 7
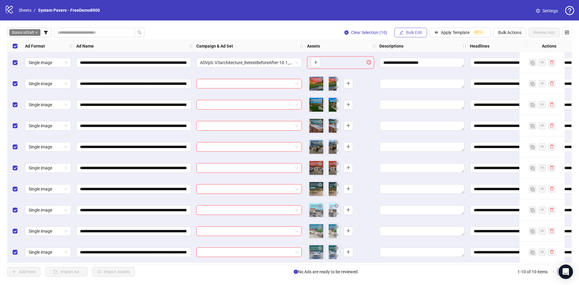
click at [422, 34] on span "Bulk Edit" at bounding box center [414, 32] width 16 height 5
click at [430, 72] on span "Descriptions" at bounding box center [421, 74] width 36 height 7
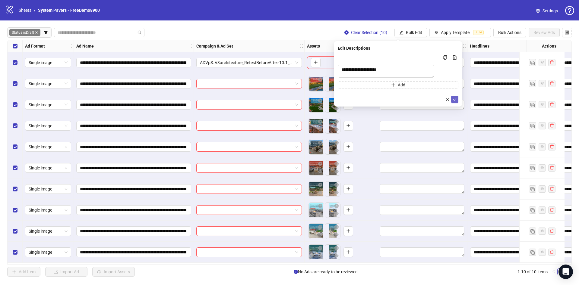
click at [453, 102] on icon "check" at bounding box center [454, 99] width 4 height 4
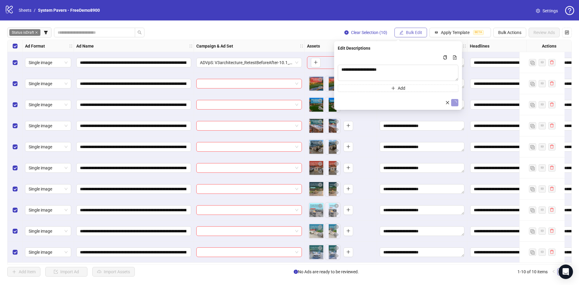
click at [411, 31] on span "Bulk Edit" at bounding box center [414, 32] width 16 height 5
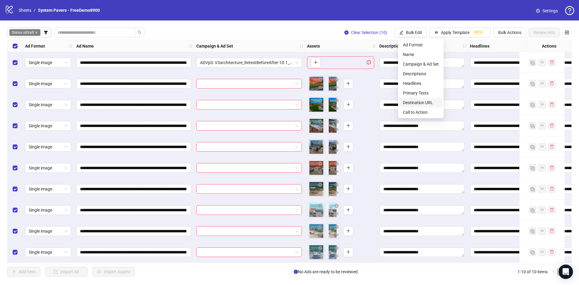
click at [421, 102] on span "Destination URL" at bounding box center [421, 102] width 36 height 7
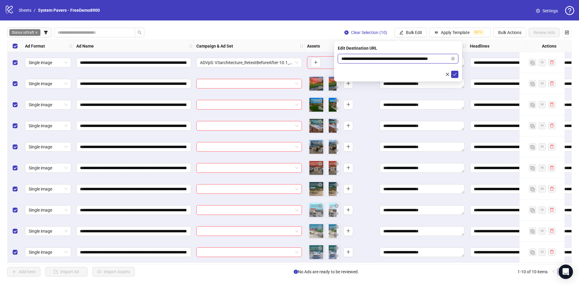
scroll to position [0, 9]
drag, startPoint x: 417, startPoint y: 56, endPoint x: 467, endPoint y: 59, distance: 49.5
click at [467, 58] on body "**********" at bounding box center [289, 142] width 579 height 285
click at [454, 75] on icon "check" at bounding box center [454, 74] width 4 height 4
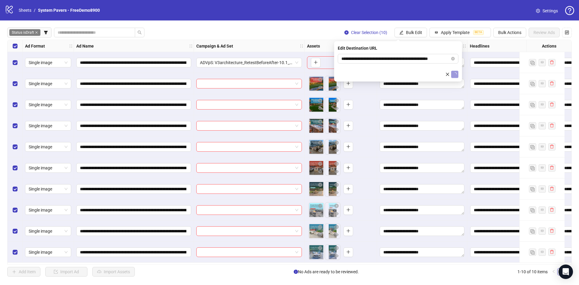
click at [427, 27] on div "**********" at bounding box center [289, 152] width 579 height 264
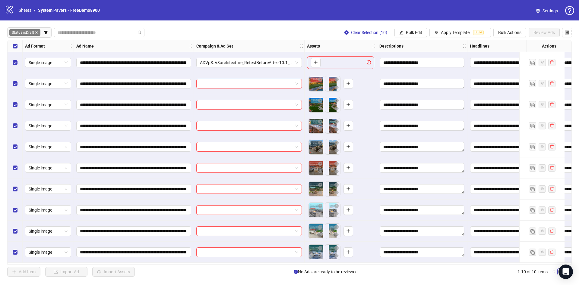
drag, startPoint x: 418, startPoint y: 34, endPoint x: 430, endPoint y: 83, distance: 50.8
click at [418, 34] on span "Bulk Edit" at bounding box center [414, 32] width 16 height 5
click at [425, 113] on span "Call to Action" at bounding box center [421, 112] width 36 height 7
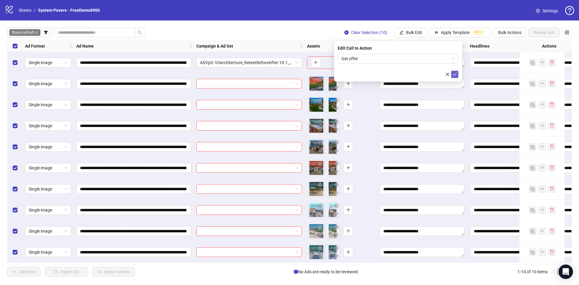
click at [456, 75] on icon "check" at bounding box center [454, 74] width 4 height 4
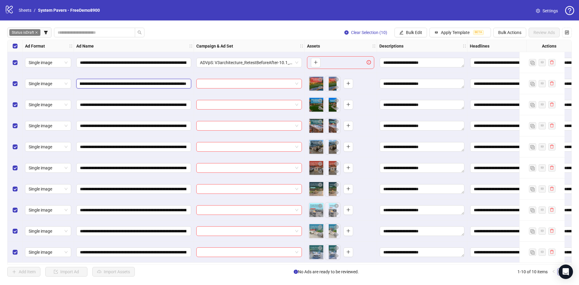
scroll to position [0, 206]
drag, startPoint x: 127, startPoint y: 81, endPoint x: 262, endPoint y: 92, distance: 135.2
click at [262, 40] on div "**********" at bounding box center [351, 40] width 686 height 0
drag, startPoint x: 6, startPoint y: 64, endPoint x: 10, endPoint y: 63, distance: 4.6
click at [6, 63] on div "**********" at bounding box center [289, 152] width 579 height 264
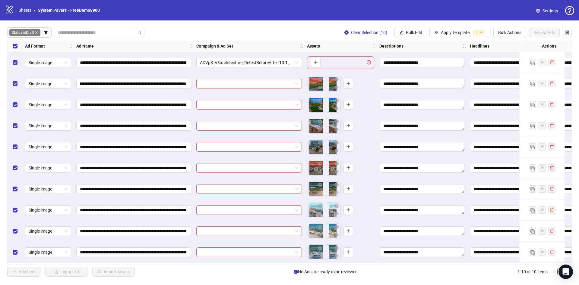
scroll to position [0, 0]
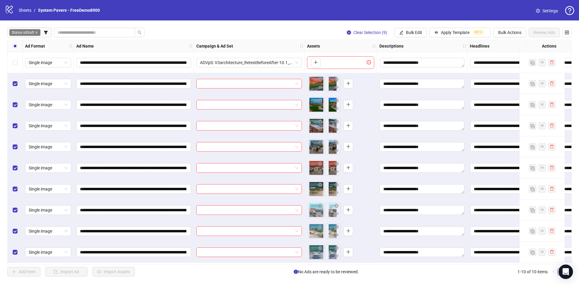
click at [17, 50] on div "Select all rows" at bounding box center [15, 46] width 15 height 12
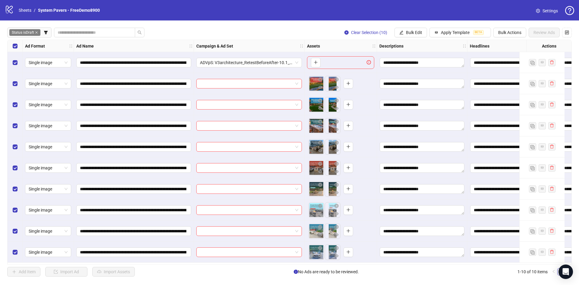
click at [17, 50] on div "Select all rows" at bounding box center [15, 46] width 15 height 12
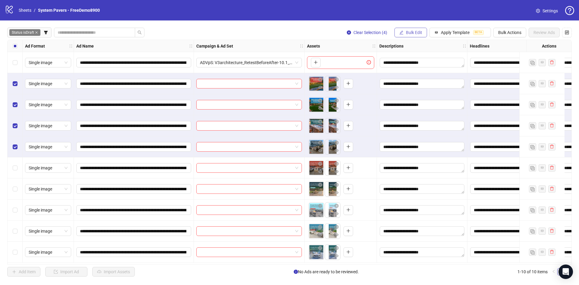
click at [409, 34] on button "Bulk Edit" at bounding box center [410, 33] width 33 height 10
click at [409, 62] on span "Campaign & Ad Set" at bounding box center [421, 64] width 36 height 7
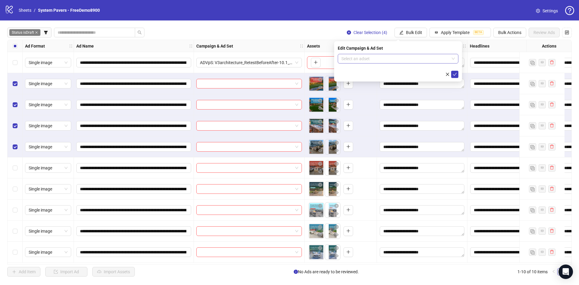
click at [402, 61] on input "search" at bounding box center [395, 58] width 108 height 9
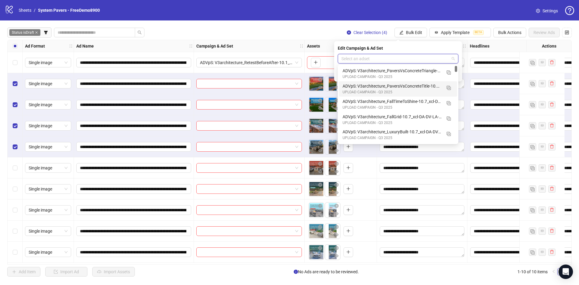
scroll to position [45, 0]
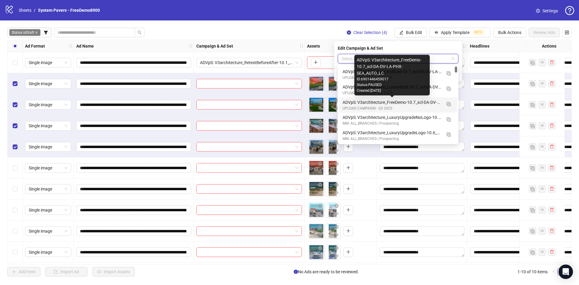
click at [418, 105] on div "ADVpS: V3architecture_FreeDemo-10.7_xcl-DA-DV-LA-PHX-SEA_AUTO_LC" at bounding box center [391, 102] width 99 height 7
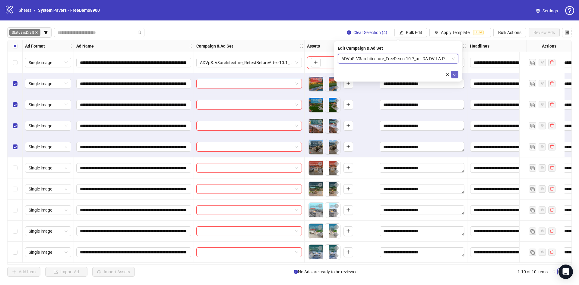
click at [458, 74] on button "submit" at bounding box center [454, 74] width 7 height 7
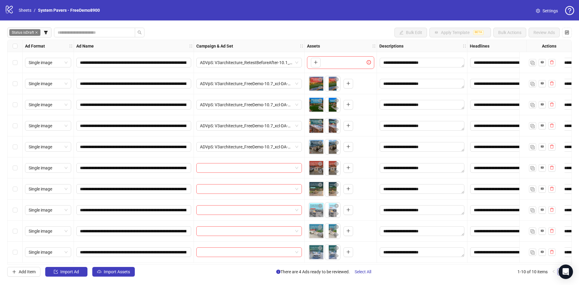
click at [20, 169] on div "Select row 6" at bounding box center [15, 168] width 15 height 21
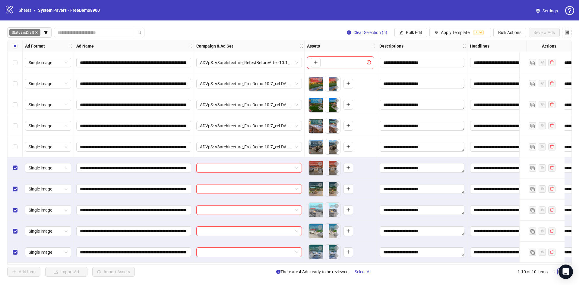
click at [422, 27] on div "**********" at bounding box center [289, 152] width 579 height 264
click at [422, 28] on button "Bulk Edit" at bounding box center [410, 33] width 33 height 10
click at [424, 62] on span "Campaign & Ad Set" at bounding box center [421, 64] width 36 height 7
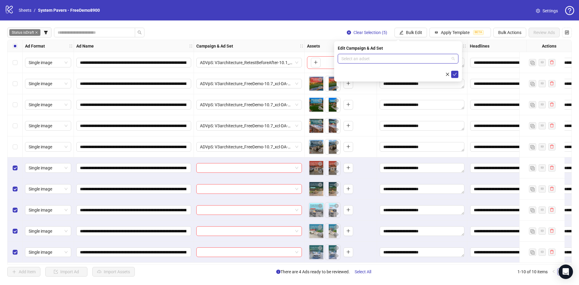
click at [408, 60] on input "search" at bounding box center [395, 58] width 108 height 9
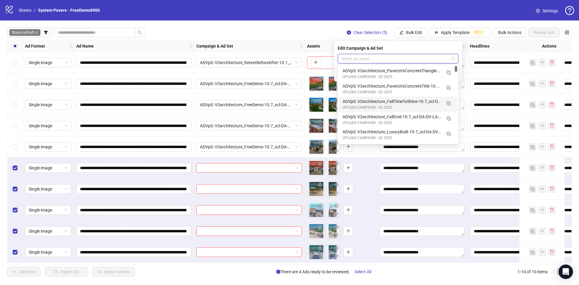
click at [402, 98] on div "ADVpS: V3architecture_FallTimeToShine-10.7_xcl-DA-DV-LA-PHX-SEA_AUTO_LC" at bounding box center [391, 101] width 99 height 7
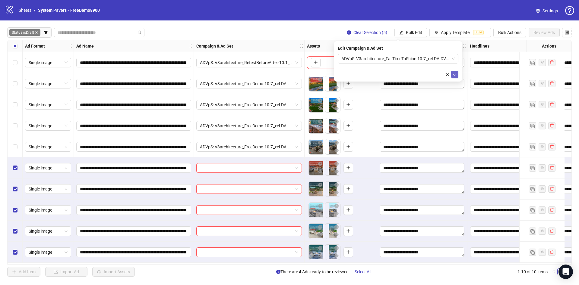
click at [455, 76] on icon "check" at bounding box center [454, 74] width 4 height 4
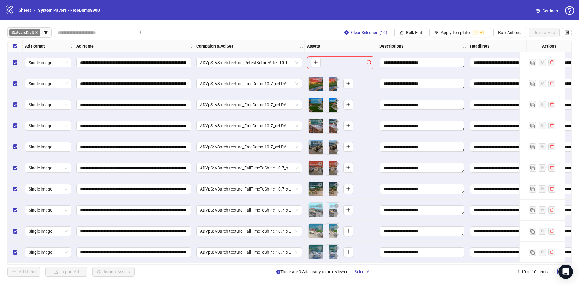
scroll to position [0, 0]
click at [19, 61] on div "Select row 1" at bounding box center [15, 62] width 15 height 21
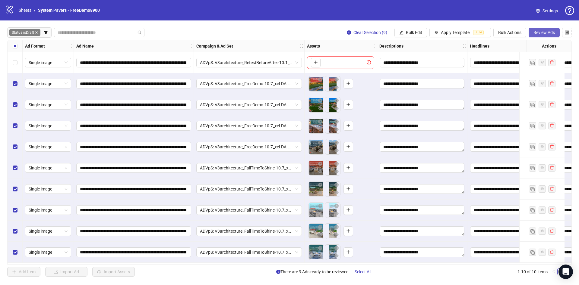
click at [547, 34] on span "Review Ads" at bounding box center [543, 32] width 21 height 5
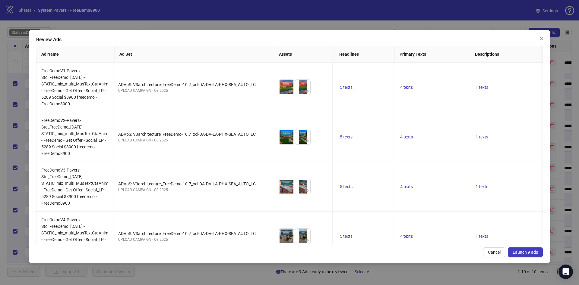
click at [520, 249] on button "Launch 9 ads" at bounding box center [525, 253] width 35 height 10
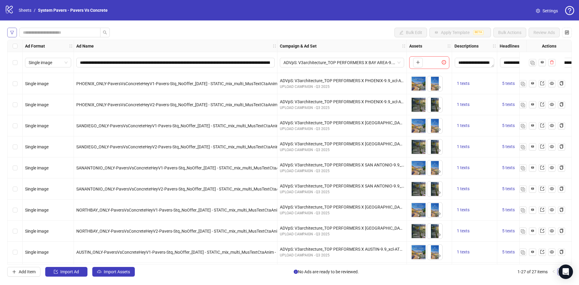
click at [17, 32] on button "button" at bounding box center [12, 33] width 10 height 10
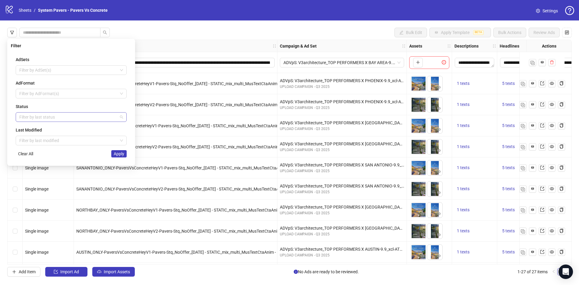
click at [37, 115] on div at bounding box center [68, 117] width 102 height 8
click at [42, 130] on div "Draft" at bounding box center [70, 129] width 101 height 7
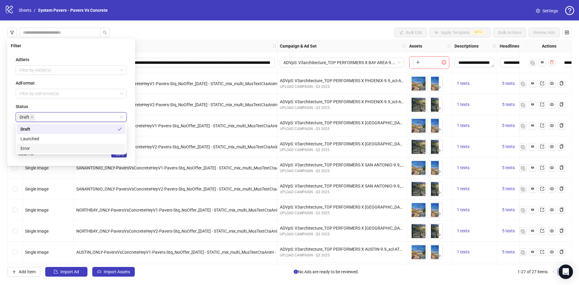
click at [98, 159] on div "AdSets Filter by AdSet(s) AdFormat Filter by AdFormat(s) Status Draft Last Modi…" at bounding box center [71, 107] width 121 height 111
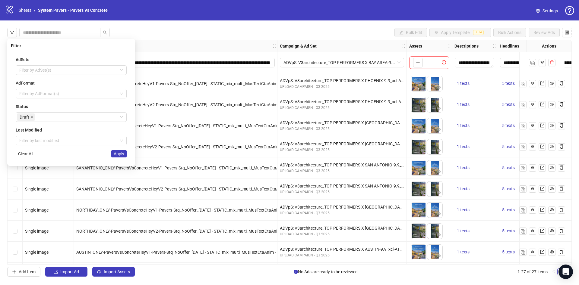
click at [120, 153] on span "Apply" at bounding box center [119, 154] width 11 height 5
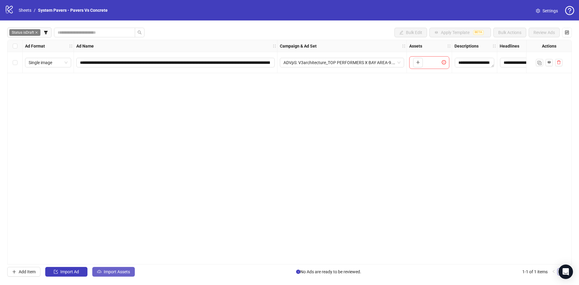
click at [119, 273] on span "Import Assets" at bounding box center [117, 272] width 26 height 5
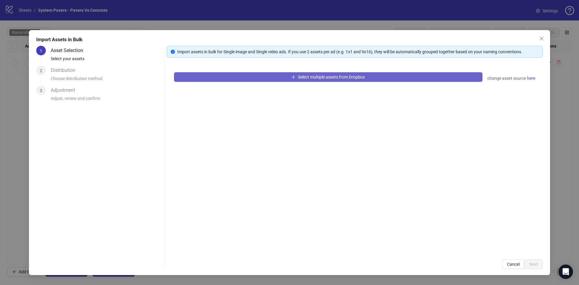
click at [219, 80] on button "Select multiple assets from Dropbox" at bounding box center [328, 77] width 308 height 10
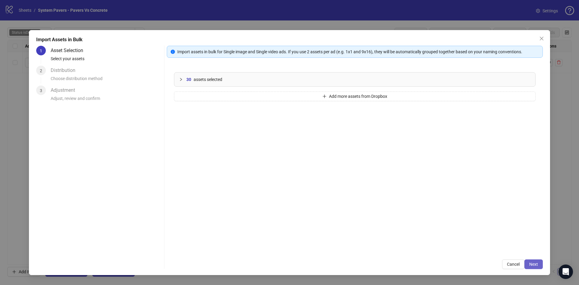
click at [531, 264] on span "Next" at bounding box center [533, 264] width 9 height 5
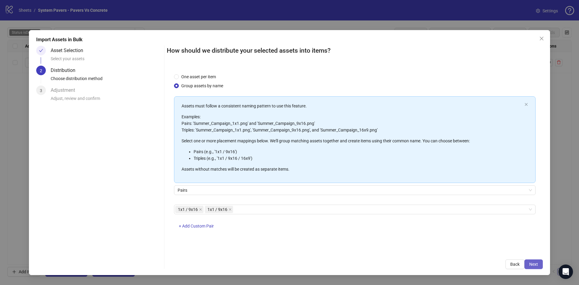
click at [536, 263] on span "Next" at bounding box center [533, 264] width 9 height 5
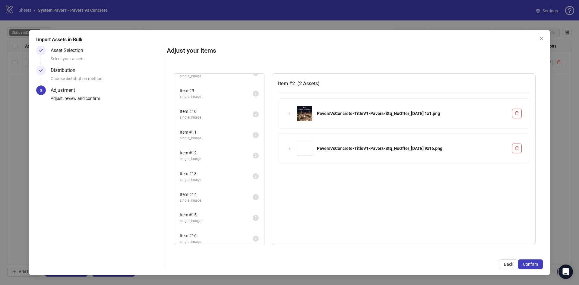
scroll to position [140, 0]
click at [534, 261] on button "Confirm" at bounding box center [530, 265] width 25 height 10
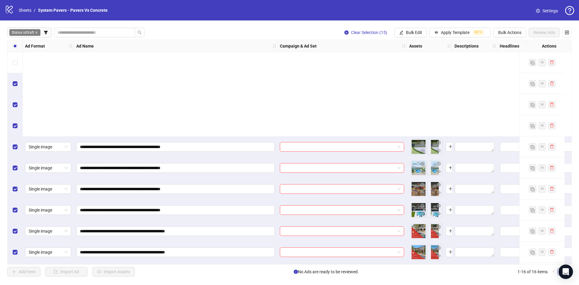
scroll to position [128, 0]
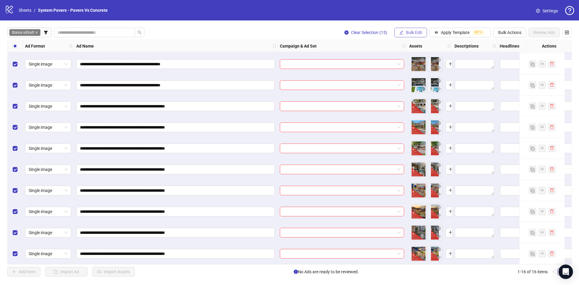
click at [417, 31] on span "Bulk Edit" at bounding box center [414, 32] width 16 height 5
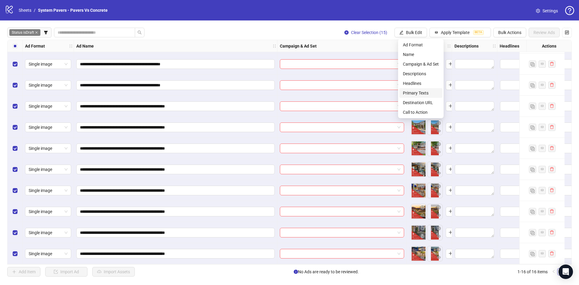
click at [420, 91] on span "Primary Texts" at bounding box center [421, 93] width 36 height 7
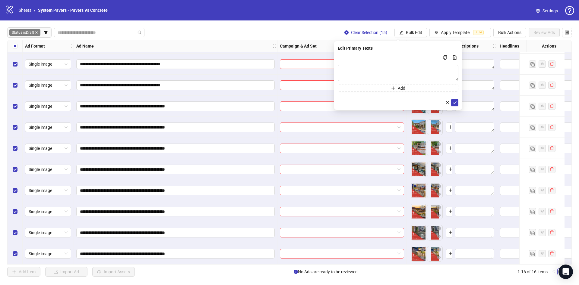
click at [4, 47] on div "**********" at bounding box center [289, 152] width 579 height 264
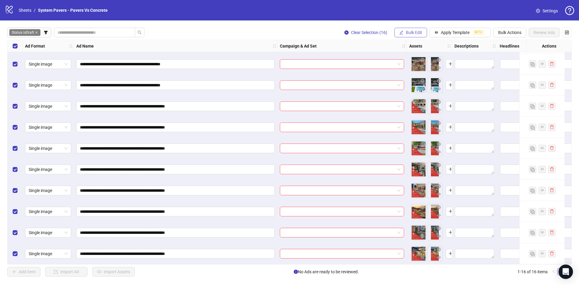
click at [418, 31] on span "Bulk Edit" at bounding box center [414, 32] width 16 height 5
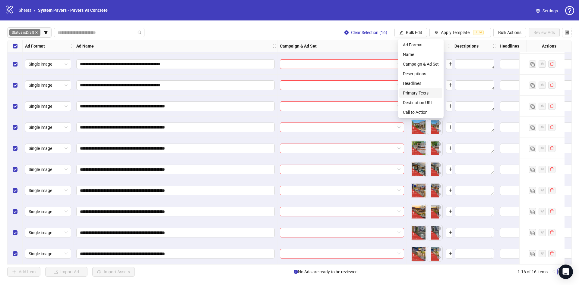
click at [424, 93] on span "Primary Texts" at bounding box center [421, 93] width 36 height 7
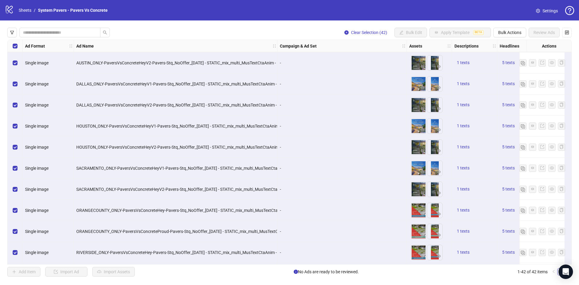
scroll to position [543, 0]
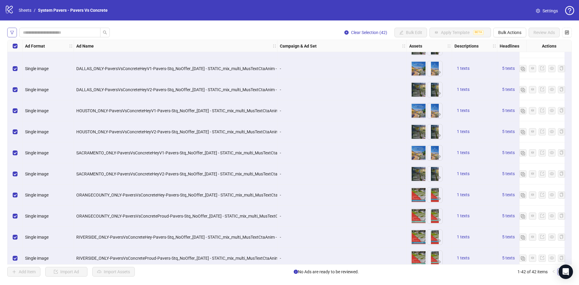
click at [13, 28] on button "button" at bounding box center [12, 33] width 10 height 10
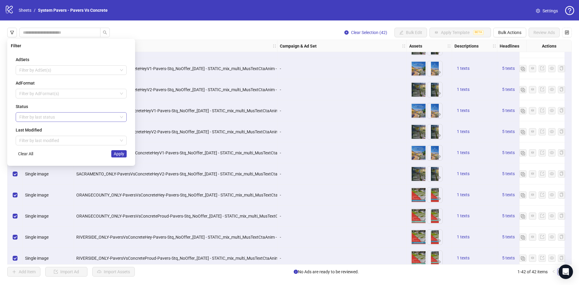
click at [28, 121] on div at bounding box center [68, 117] width 102 height 8
click at [30, 128] on div "Draft" at bounding box center [70, 129] width 101 height 7
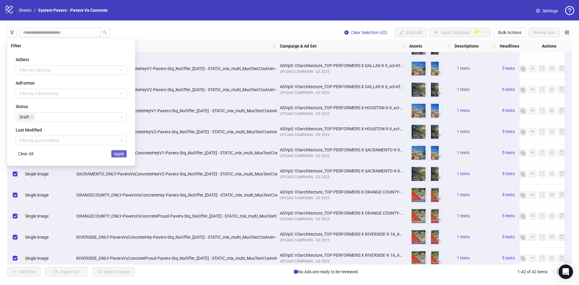
drag, startPoint x: 102, startPoint y: 162, endPoint x: 117, endPoint y: 155, distance: 16.5
click at [102, 161] on div "AdSets Filter by AdSet(s) AdFormat Filter by AdFormat(s) Status Draft Last Modi…" at bounding box center [71, 107] width 121 height 111
click at [118, 154] on span "Apply" at bounding box center [119, 154] width 11 height 5
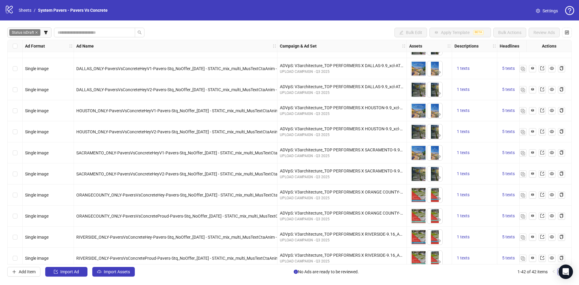
click at [12, 45] on div "Select all rows" at bounding box center [15, 46] width 15 height 12
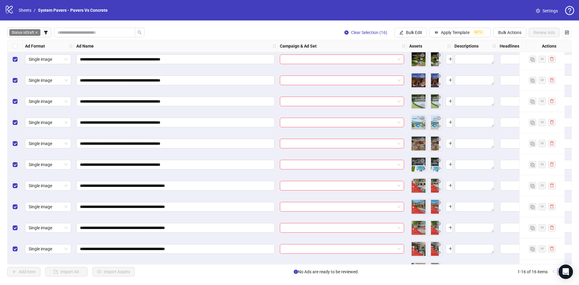
scroll to position [0, 0]
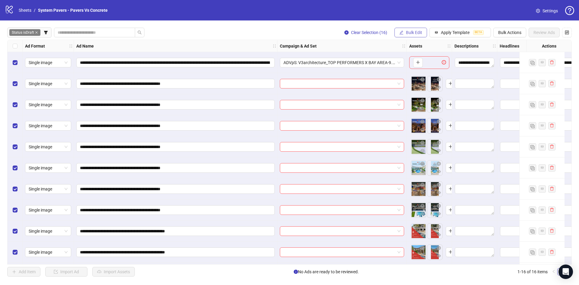
click at [403, 32] on icon "edit" at bounding box center [401, 32] width 4 height 4
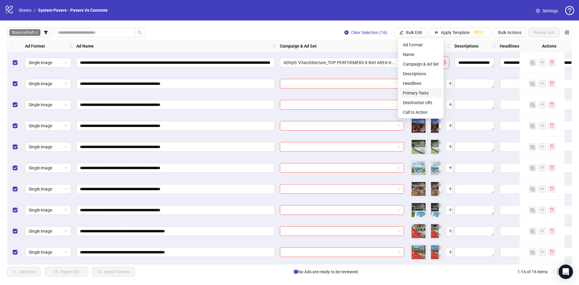
click at [418, 95] on span "Primary Texts" at bounding box center [421, 93] width 36 height 7
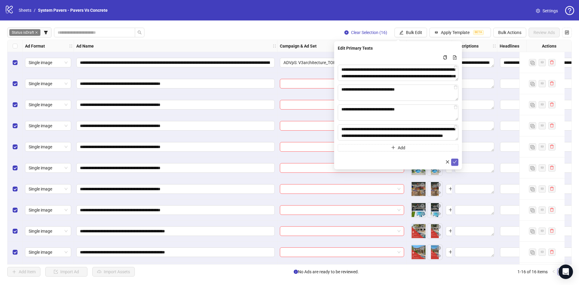
click at [455, 160] on icon "check" at bounding box center [454, 162] width 4 height 4
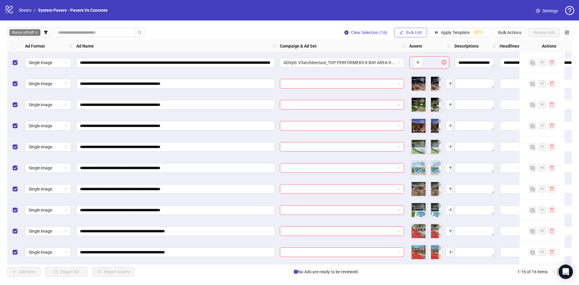
click at [410, 32] on span "Bulk Edit" at bounding box center [414, 32] width 16 height 5
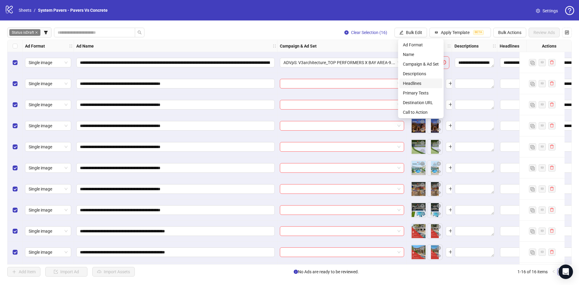
click at [416, 80] on li "Headlines" at bounding box center [420, 84] width 43 height 10
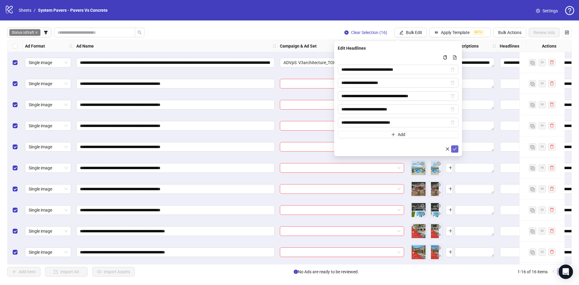
click at [452, 148] on button "submit" at bounding box center [454, 149] width 7 height 7
click at [403, 33] on icon "edit" at bounding box center [401, 32] width 4 height 4
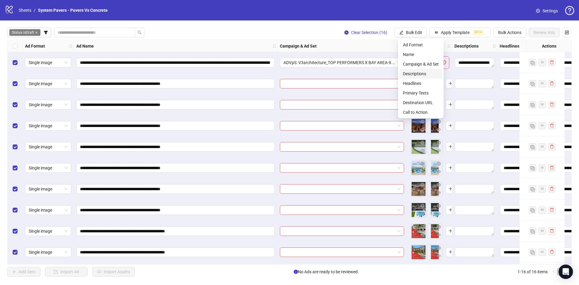
click at [413, 73] on span "Descriptions" at bounding box center [421, 74] width 36 height 7
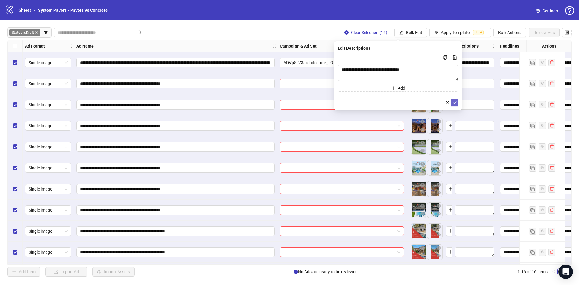
click at [452, 105] on span "submit" at bounding box center [454, 102] width 4 height 5
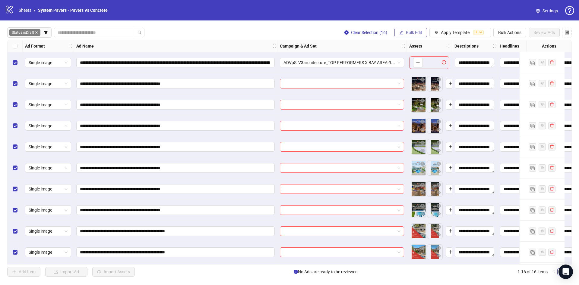
click at [418, 33] on span "Bulk Edit" at bounding box center [414, 32] width 16 height 5
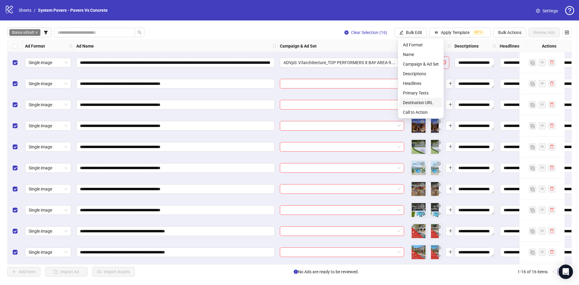
click at [426, 101] on span "Destination URL" at bounding box center [421, 102] width 36 height 7
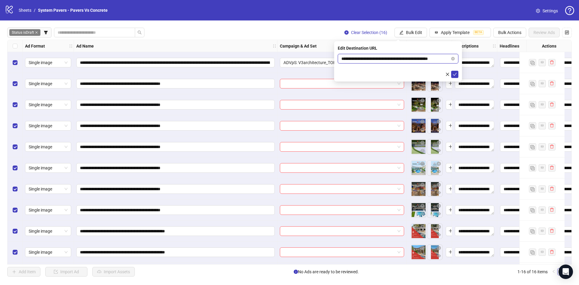
scroll to position [0, 9]
drag, startPoint x: 414, startPoint y: 59, endPoint x: 463, endPoint y: 64, distance: 49.7
click at [466, 59] on body "**********" at bounding box center [289, 142] width 579 height 285
click at [457, 72] on button "submit" at bounding box center [454, 74] width 7 height 7
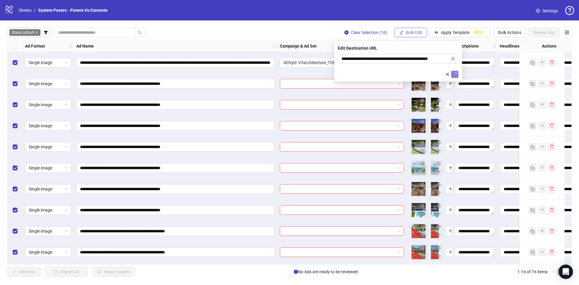
click at [424, 29] on button "Bulk Edit" at bounding box center [410, 33] width 33 height 10
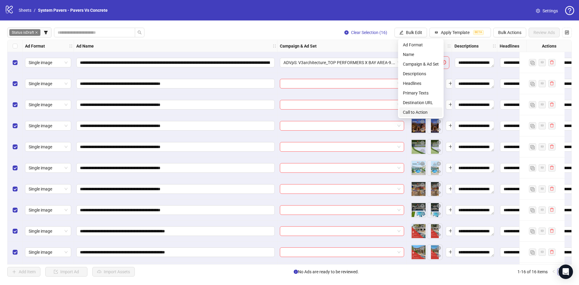
click at [416, 111] on span "Call to Action" at bounding box center [421, 112] width 36 height 7
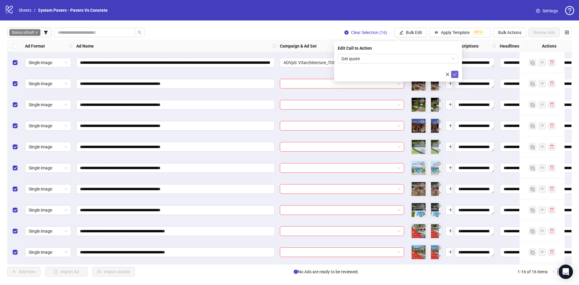
click at [454, 74] on icon "check" at bounding box center [454, 74] width 4 height 4
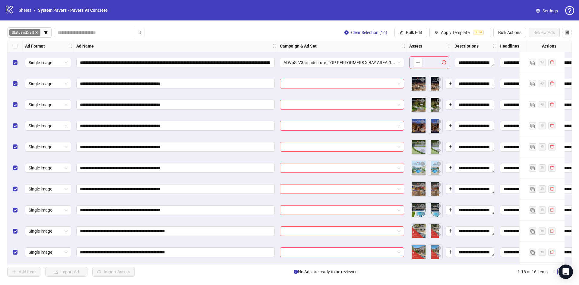
click at [19, 62] on div "Select row 1" at bounding box center [15, 62] width 15 height 21
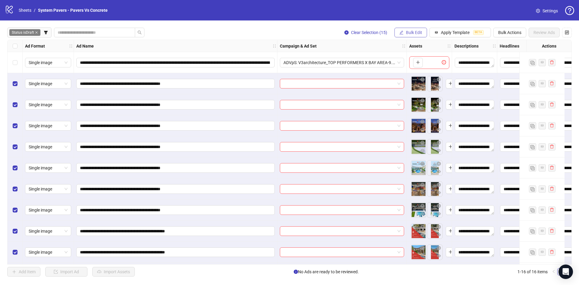
click at [415, 32] on span "Bulk Edit" at bounding box center [414, 32] width 16 height 5
click at [410, 55] on span "Name" at bounding box center [421, 54] width 36 height 7
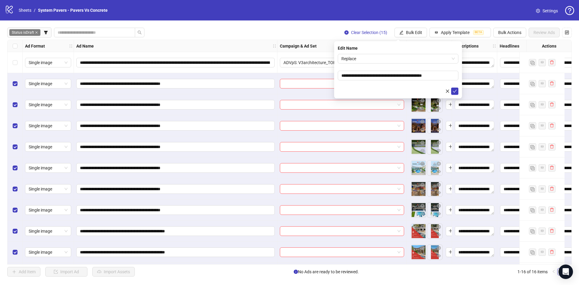
click at [375, 51] on div "Edit Name" at bounding box center [398, 48] width 121 height 7
click at [372, 57] on span "Replace" at bounding box center [397, 58] width 113 height 9
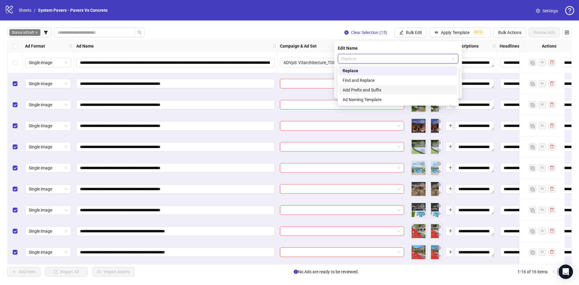
click at [364, 91] on div "Add Prefix and Suffix" at bounding box center [397, 90] width 111 height 7
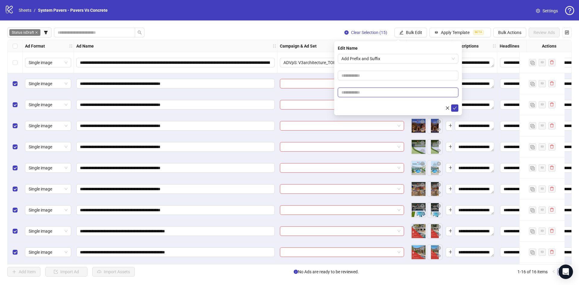
click at [364, 95] on input "text" at bounding box center [398, 93] width 121 height 10
paste input "**********"
type input "**********"
click at [364, 102] on form "**********" at bounding box center [398, 83] width 121 height 58
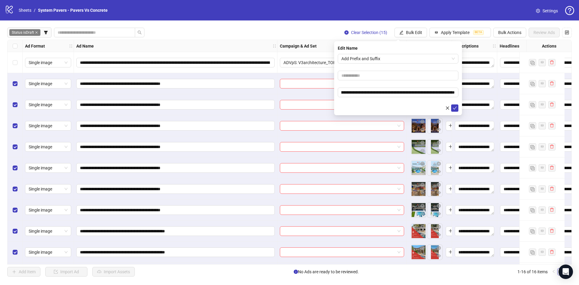
scroll to position [0, 0]
click at [453, 106] on icon "check" at bounding box center [454, 108] width 4 height 4
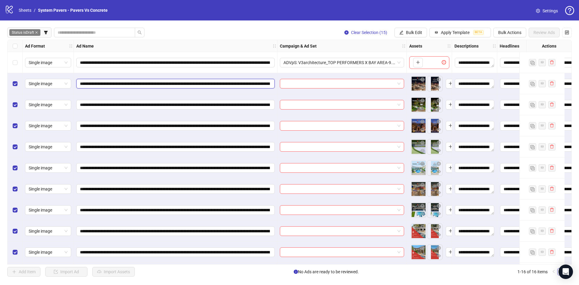
scroll to position [0, 137]
drag, startPoint x: 172, startPoint y: 82, endPoint x: 360, endPoint y: 90, distance: 188.0
click at [360, 40] on div "**********" at bounding box center [335, 40] width 655 height 0
click at [20, 45] on div "Select all rows" at bounding box center [15, 46] width 15 height 12
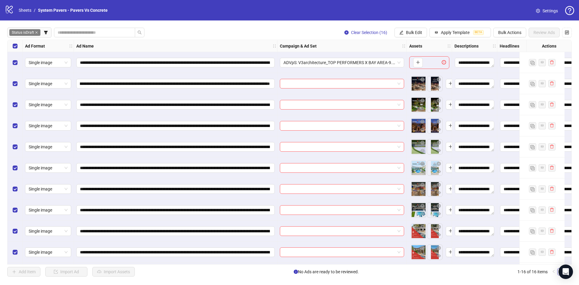
scroll to position [0, 0]
click at [20, 45] on div "Select all rows" at bounding box center [15, 46] width 15 height 12
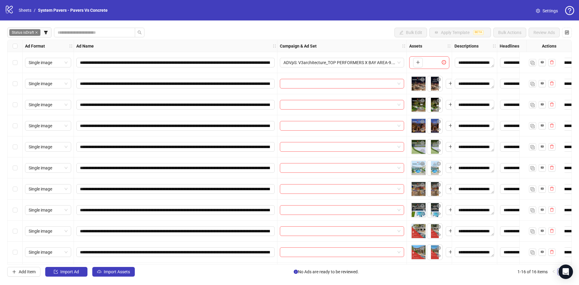
click at [11, 84] on div "Select row 2" at bounding box center [15, 83] width 15 height 21
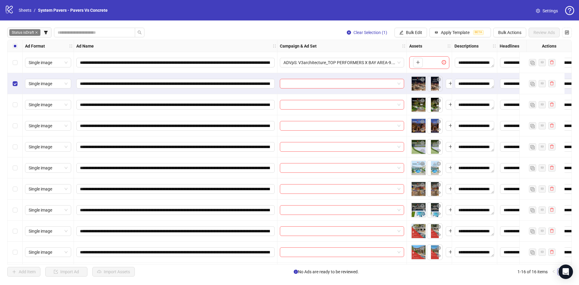
scroll to position [45, 0]
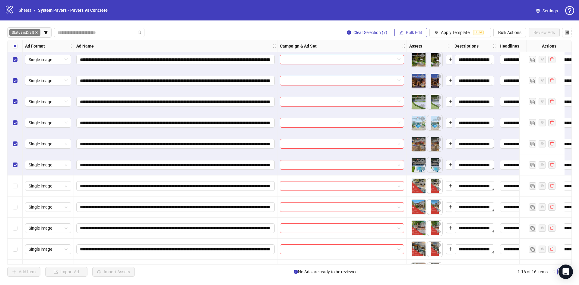
click at [403, 33] on icon "edit" at bounding box center [401, 32] width 4 height 4
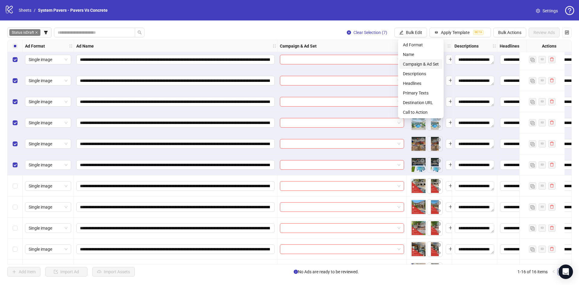
click at [411, 65] on span "Campaign & Ad Set" at bounding box center [421, 64] width 36 height 7
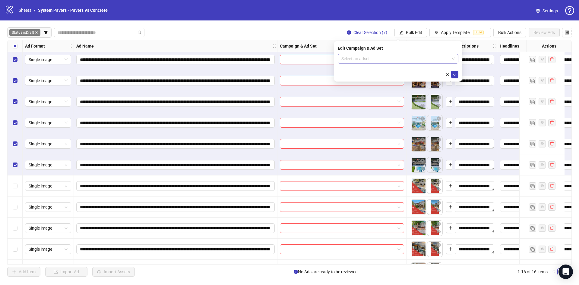
click at [356, 55] on input "search" at bounding box center [395, 58] width 108 height 9
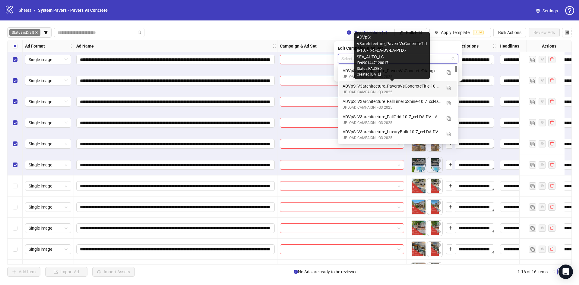
click at [420, 89] on div "ADVpS: V3architecture_PaversVsConcreteTitle-10.7_xcl-DA-DV-LA-PHX-SEA_AUTO_LC" at bounding box center [391, 86] width 99 height 7
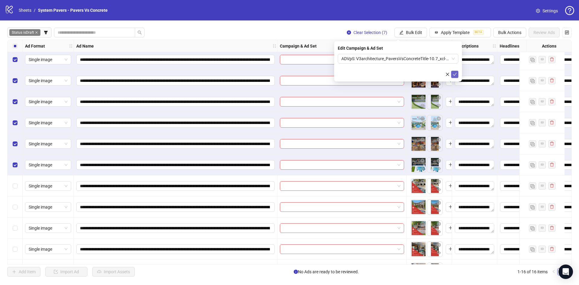
click at [456, 76] on icon "check" at bounding box center [454, 74] width 4 height 4
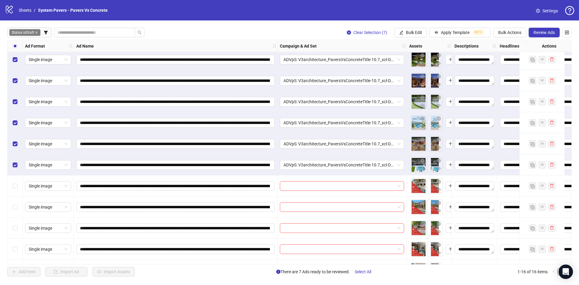
click at [381, 32] on span "Clear Selection (7)" at bounding box center [370, 32] width 34 height 5
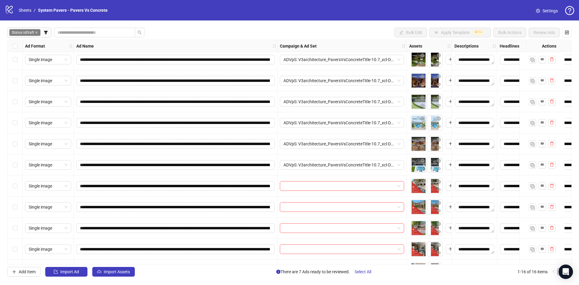
click at [11, 191] on div "Select row 9" at bounding box center [15, 186] width 15 height 21
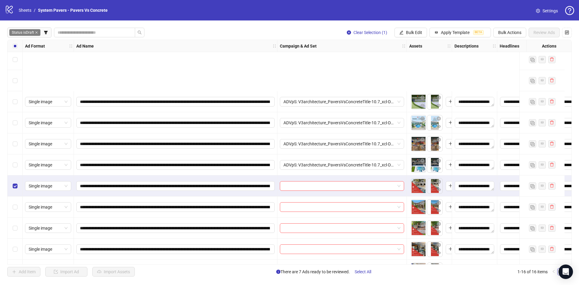
scroll to position [128, 0]
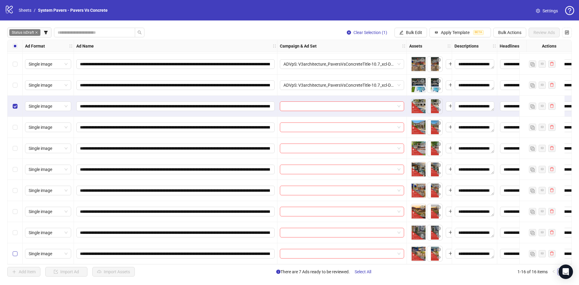
click at [13, 251] on label "Select row 16" at bounding box center [15, 254] width 5 height 7
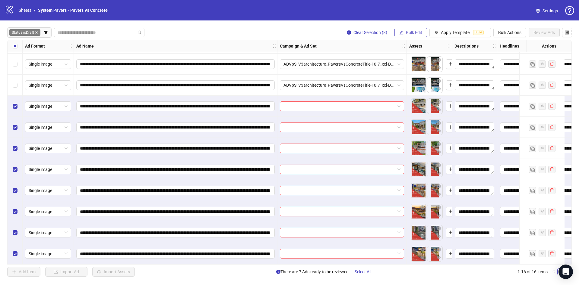
click at [418, 33] on span "Bulk Edit" at bounding box center [414, 32] width 16 height 5
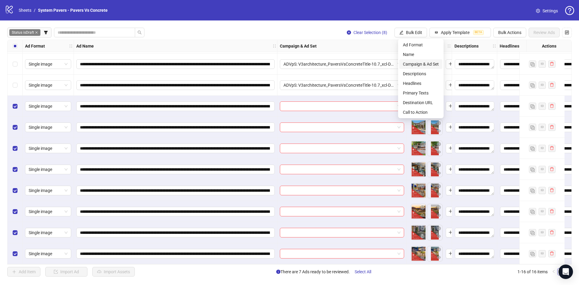
click at [421, 60] on li "Campaign & Ad Set" at bounding box center [420, 64] width 43 height 10
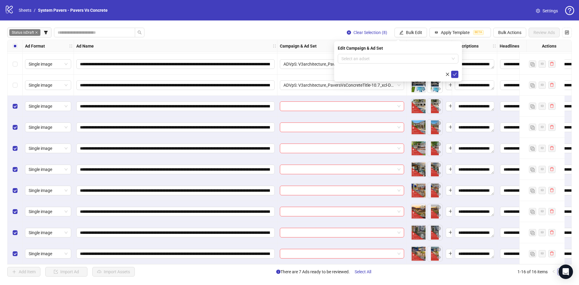
click at [377, 64] on form "Select an adset" at bounding box center [398, 66] width 121 height 24
click at [381, 61] on input "search" at bounding box center [395, 58] width 108 height 9
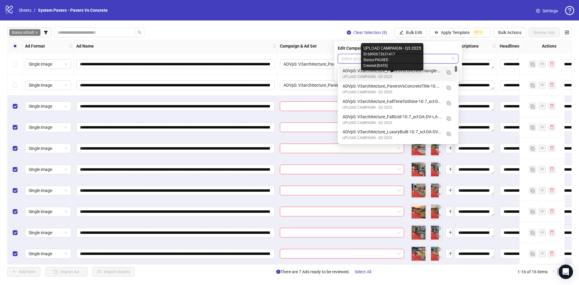
click at [424, 75] on div "UPLOAD CAMPAIGN - Q3 2025" at bounding box center [391, 77] width 99 height 6
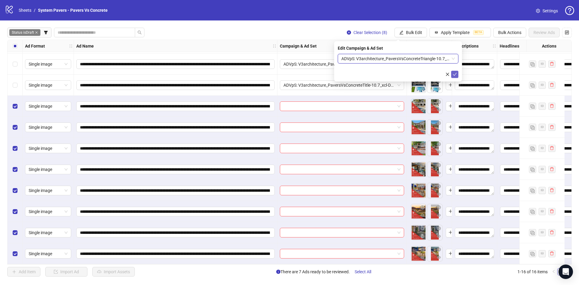
click at [451, 74] on button "submit" at bounding box center [454, 74] width 7 height 7
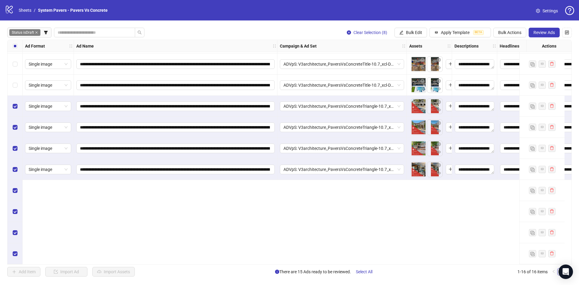
scroll to position [0, 0]
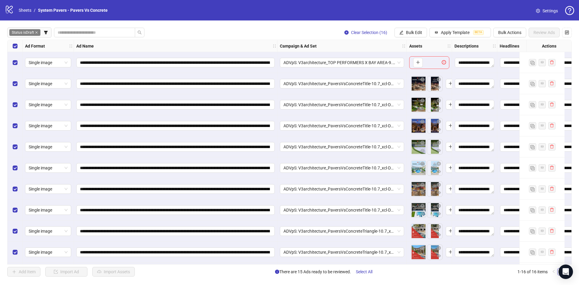
click at [10, 64] on div "Select row 1" at bounding box center [15, 62] width 15 height 21
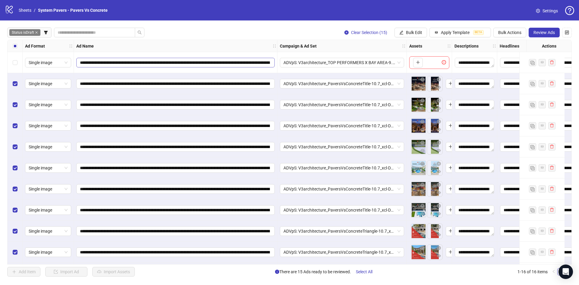
click at [223, 59] on span "**********" at bounding box center [175, 63] width 198 height 10
click at [223, 61] on input "**********" at bounding box center [175, 62] width 190 height 7
type input "********"
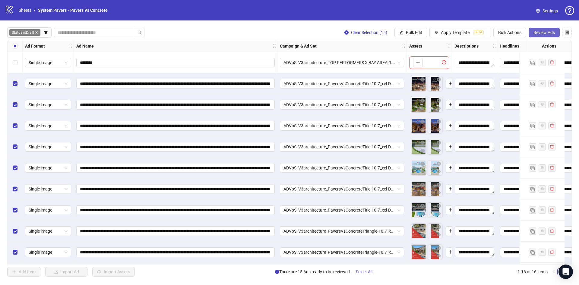
click at [537, 35] on span "Review Ads" at bounding box center [543, 32] width 21 height 5
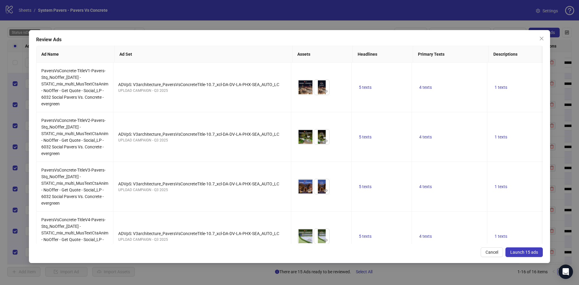
click at [522, 251] on span "Launch 15 ads" at bounding box center [524, 252] width 28 height 5
